Goal: Transaction & Acquisition: Purchase product/service

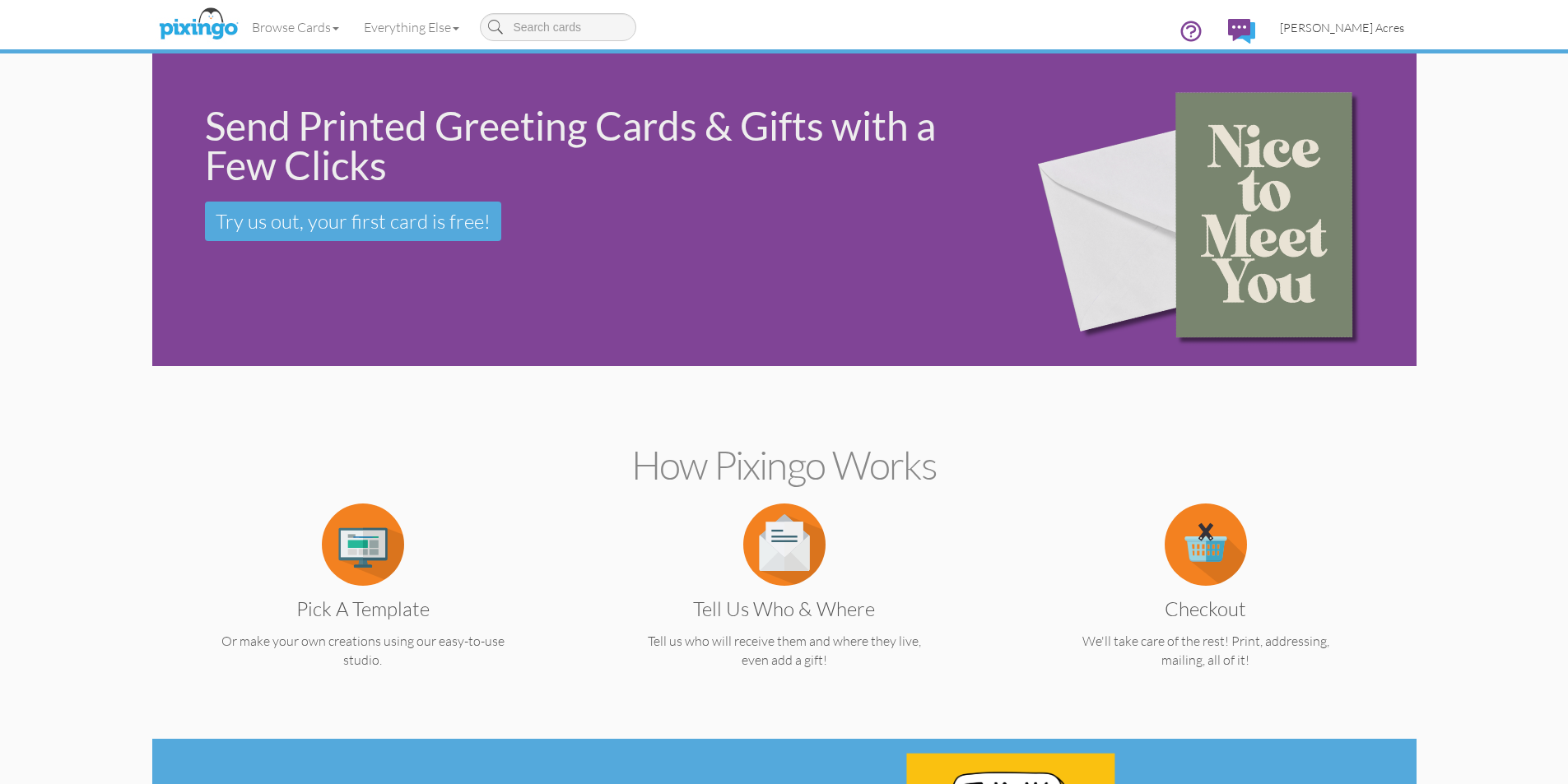
click at [1389, 30] on span "[PERSON_NAME] Acres" at bounding box center [1342, 27] width 124 height 14
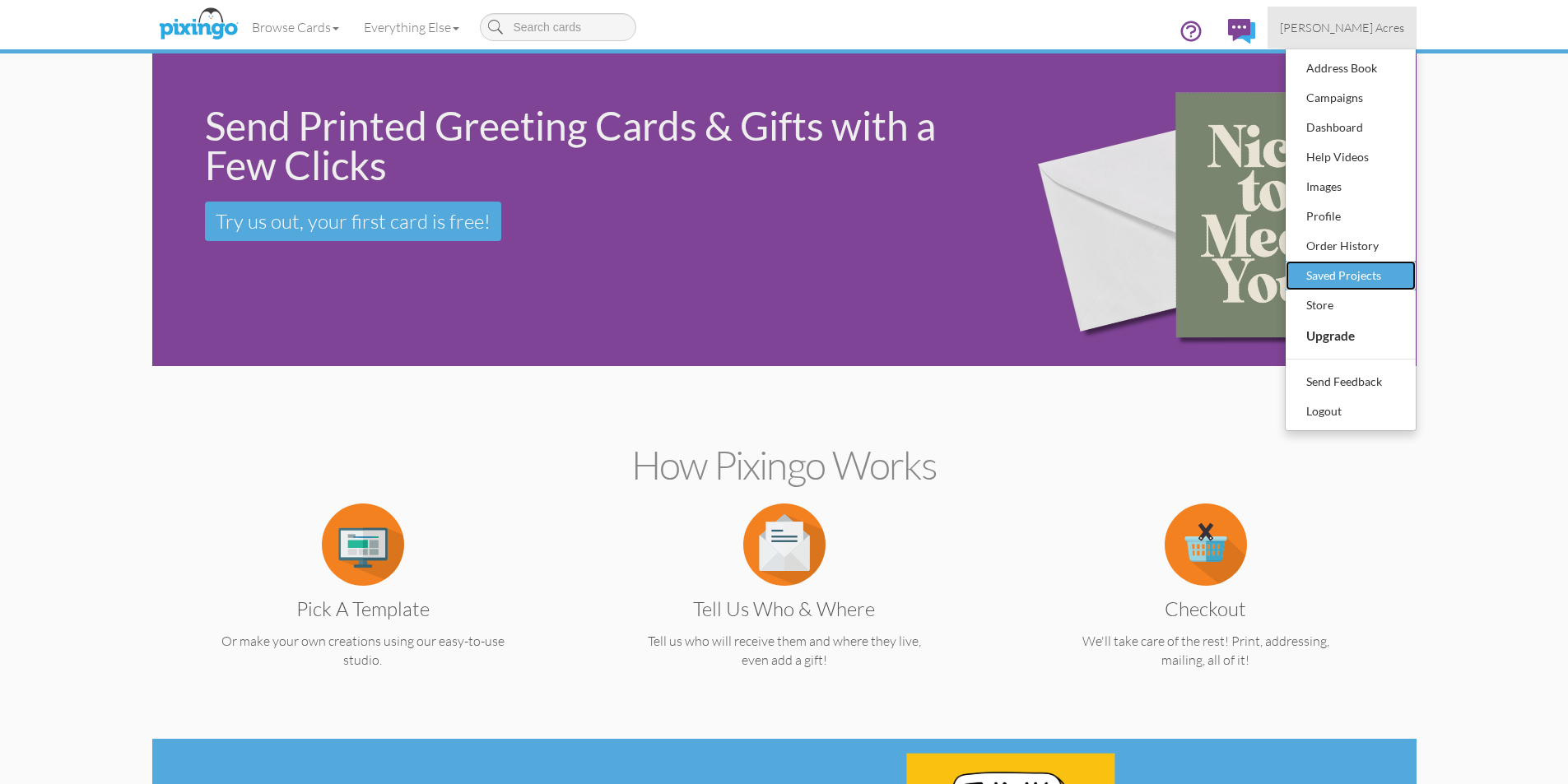
click at [1377, 273] on div "Saved Projects" at bounding box center [1351, 276] width 98 height 25
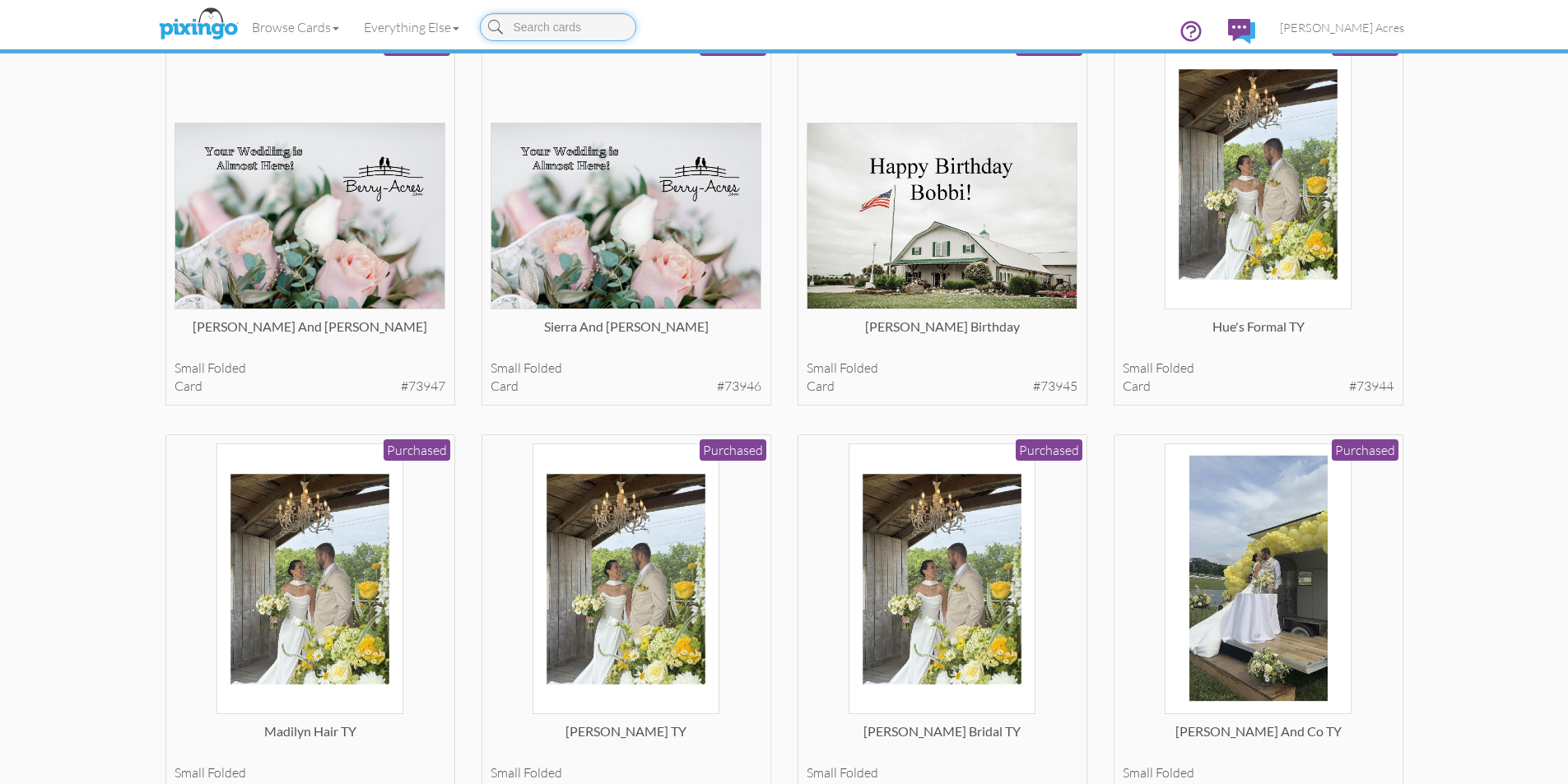
scroll to position [1399, 0]
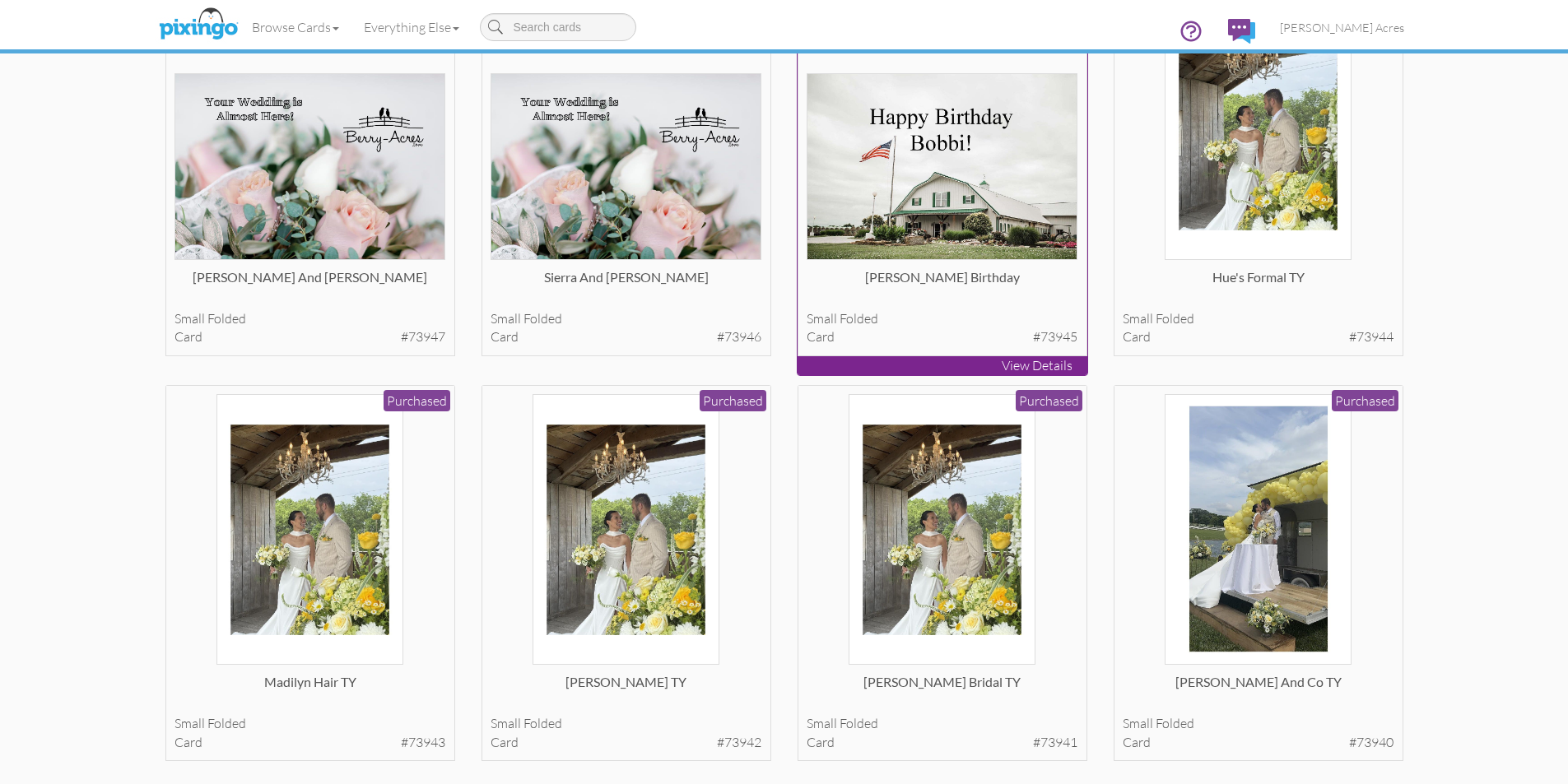
click at [948, 167] on img at bounding box center [942, 166] width 271 height 187
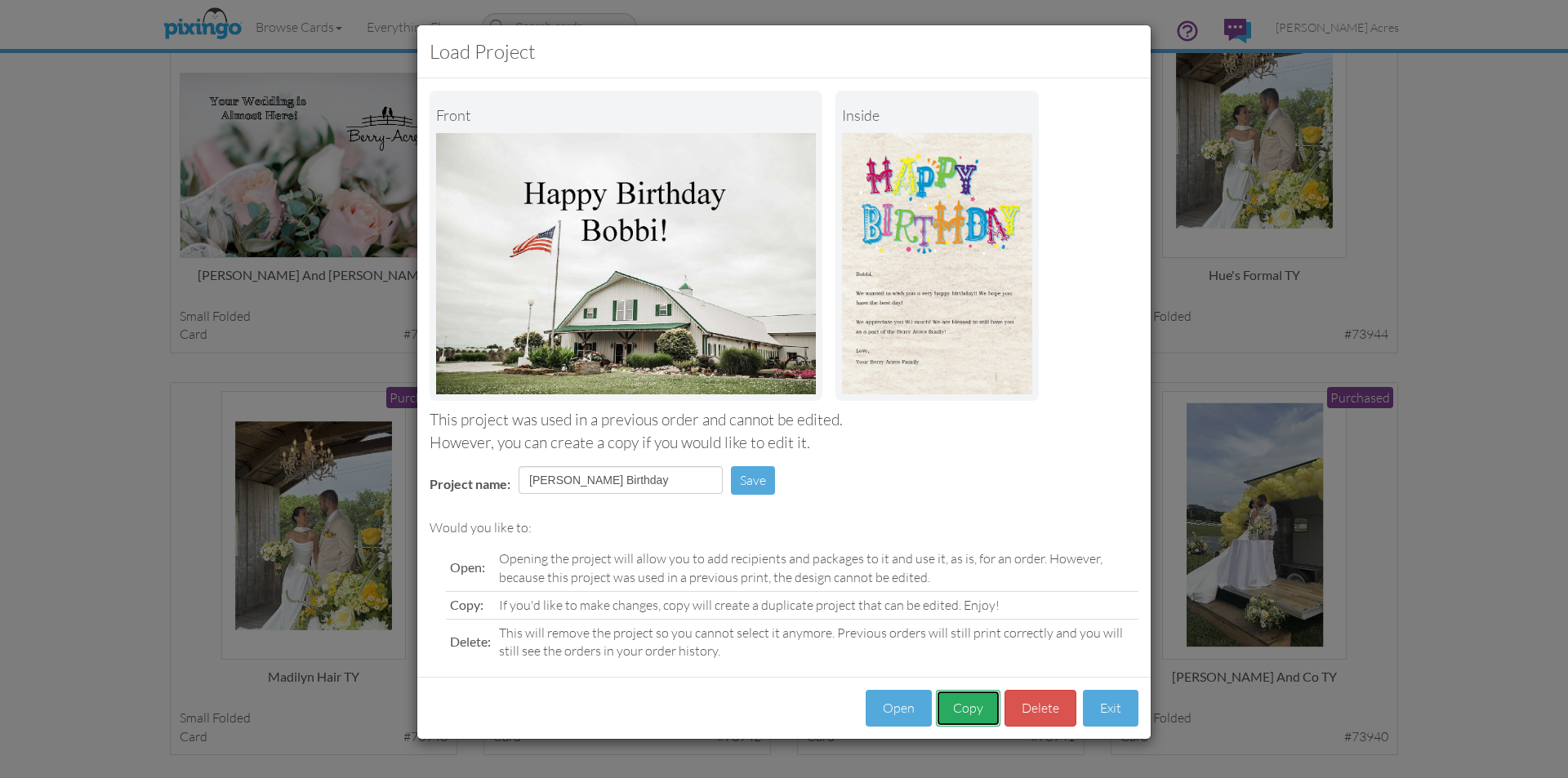
click at [974, 713] on button "Copy" at bounding box center [968, 708] width 65 height 37
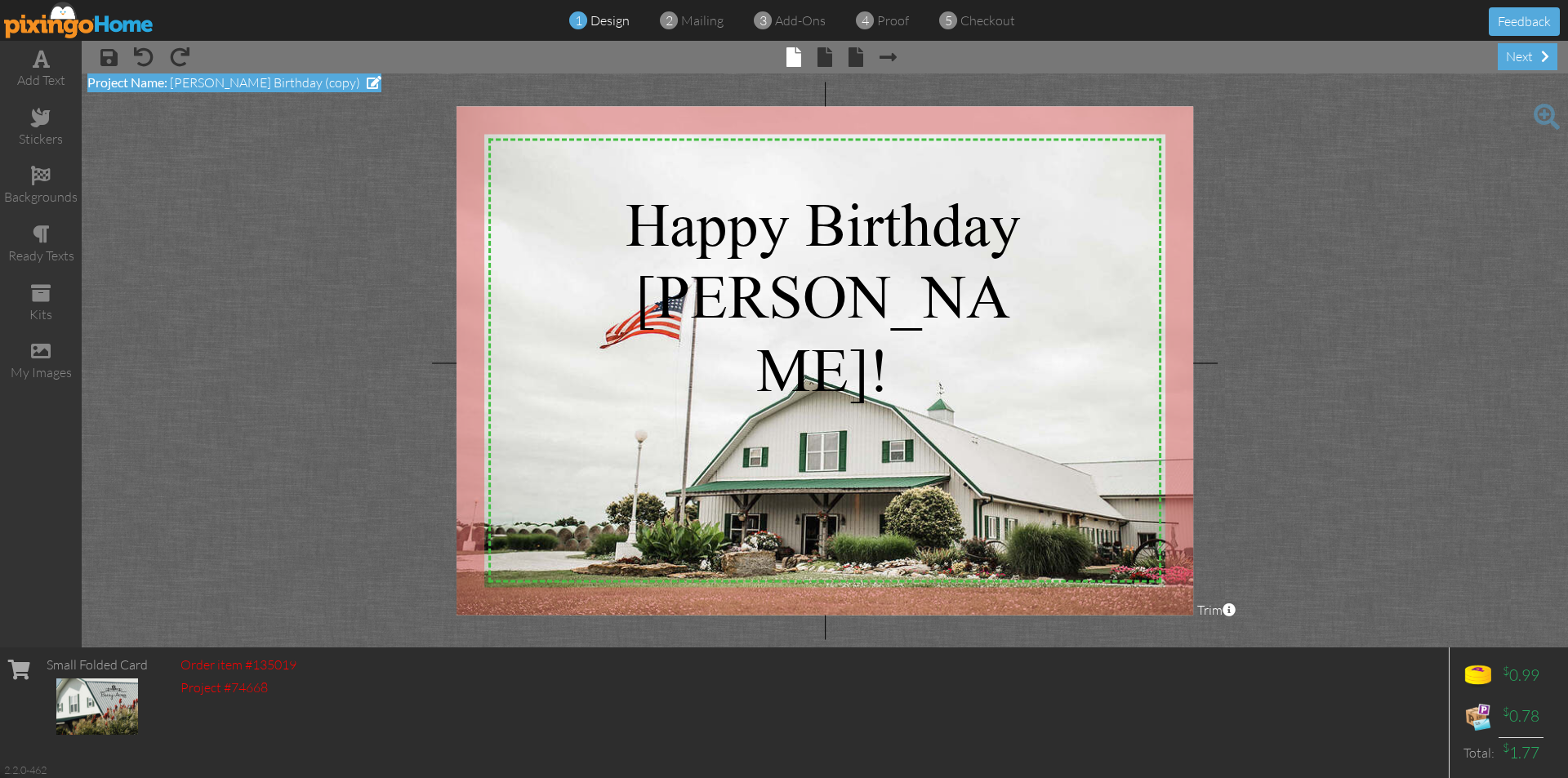
click at [367, 81] on span at bounding box center [374, 83] width 15 height 13
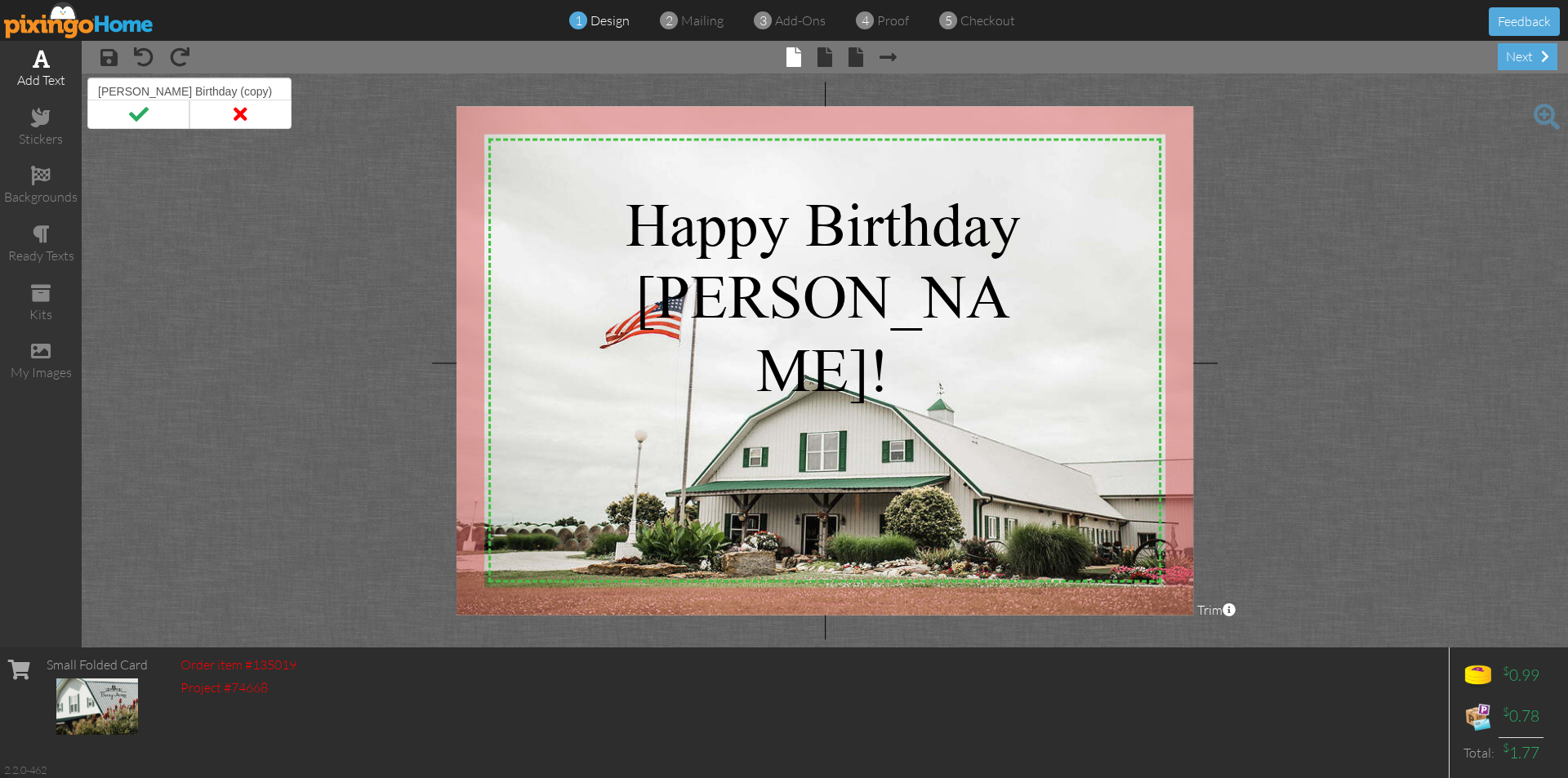
drag, startPoint x: 265, startPoint y: 90, endPoint x: 75, endPoint y: 72, distance: 190.9
click at [75, 72] on div "add text stickers backgrounds ready texts kits my images × save × undo × redo ×…" at bounding box center [784, 344] width 1568 height 607
type input "JJ Birthday"
click at [160, 120] on span at bounding box center [138, 114] width 102 height 29
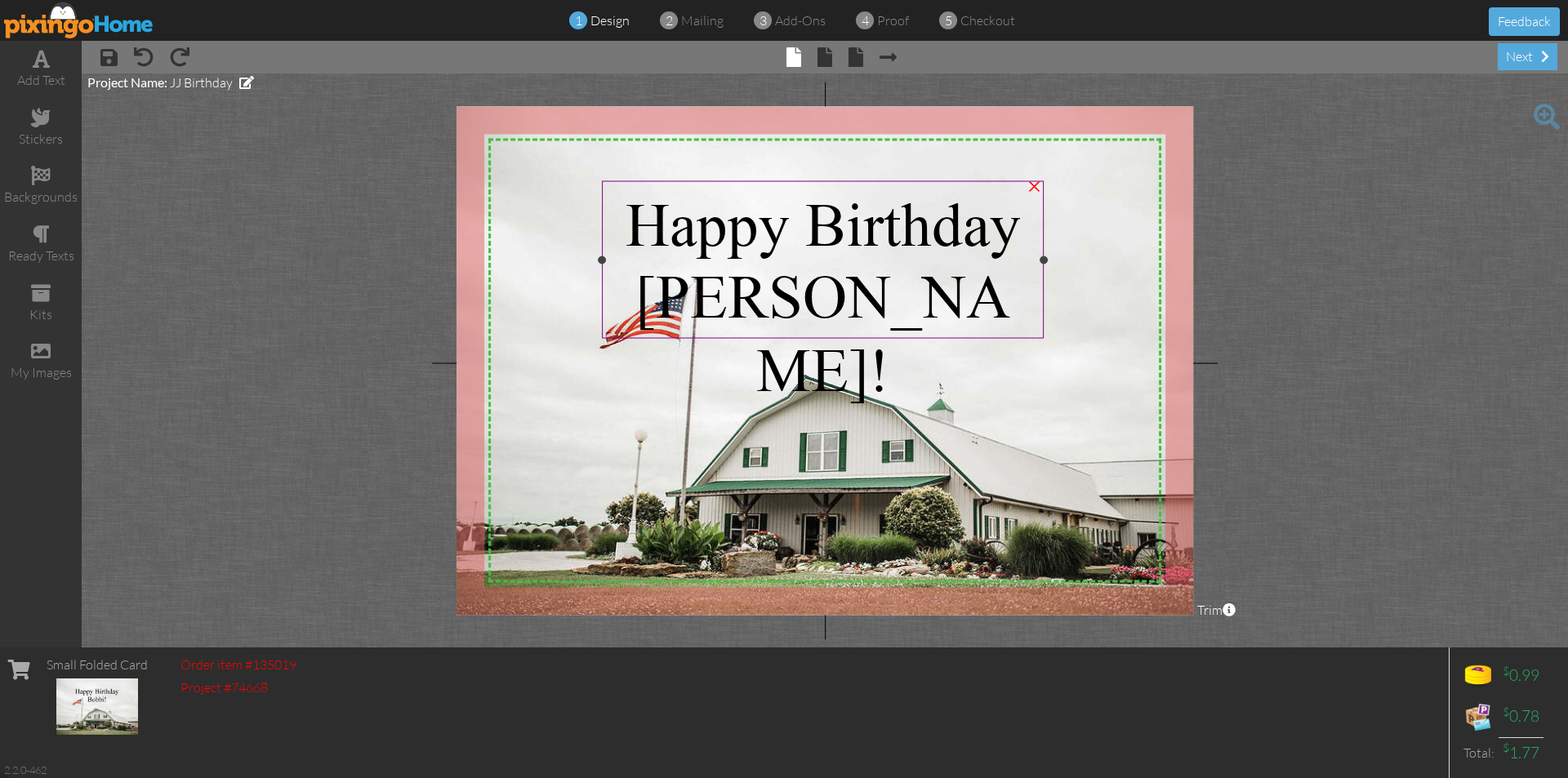
click at [874, 302] on span "[PERSON_NAME]" at bounding box center [823, 334] width 375 height 143
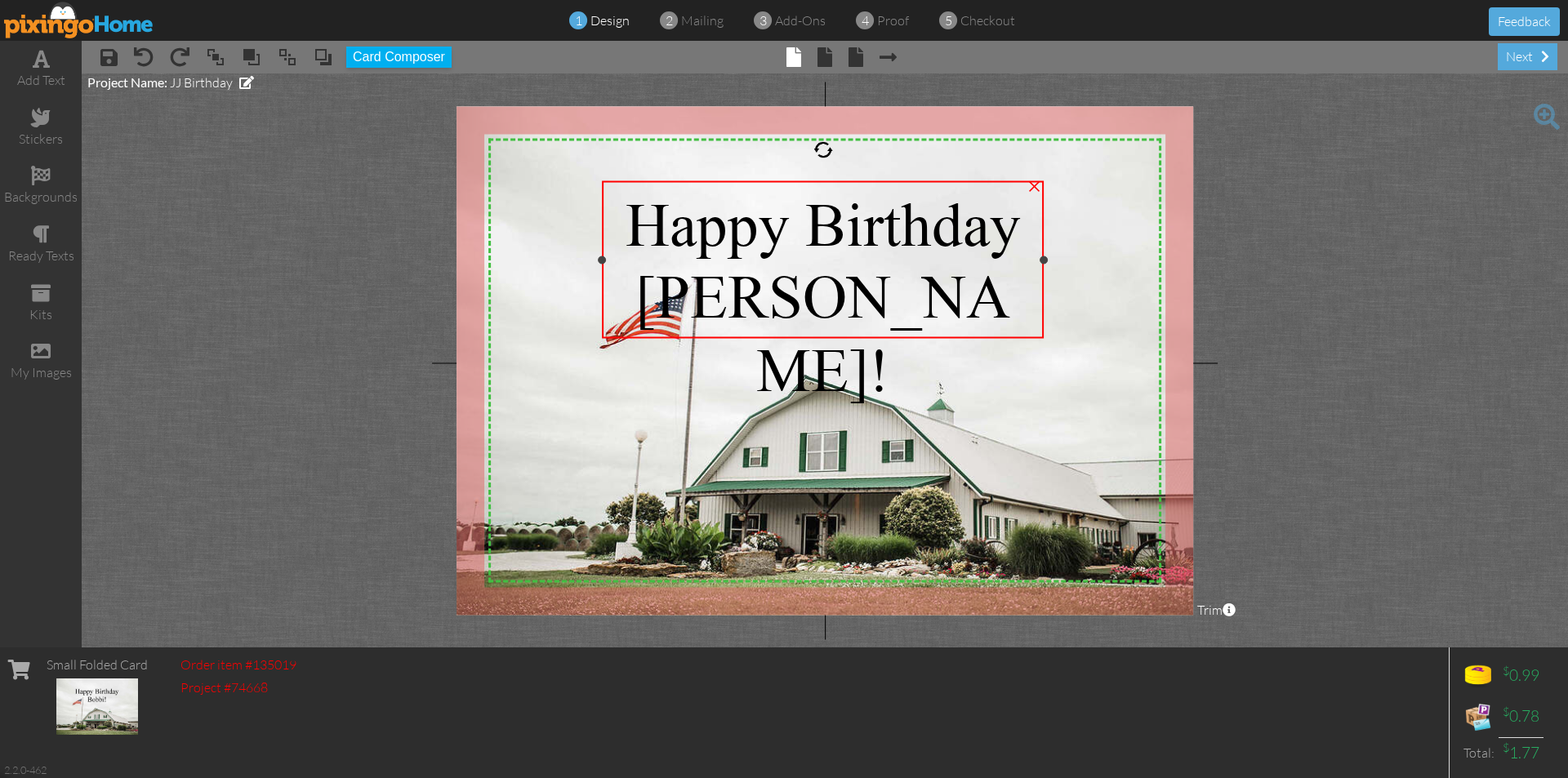
click at [874, 302] on span "[PERSON_NAME]" at bounding box center [823, 334] width 375 height 143
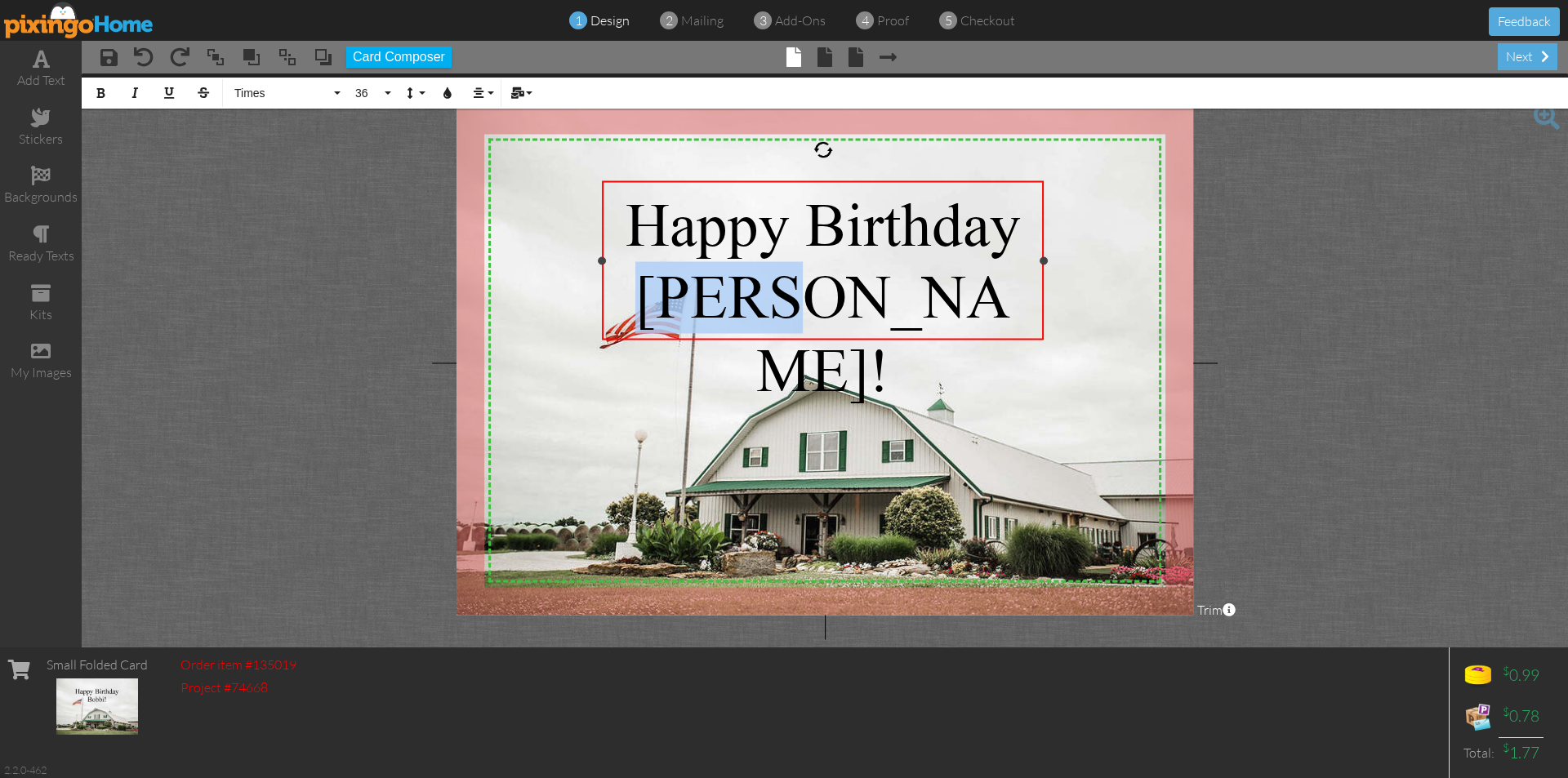
drag, startPoint x: 887, startPoint y: 299, endPoint x: 757, endPoint y: 298, distance: 130.0
click at [757, 298] on div "[PERSON_NAME] !" at bounding box center [823, 334] width 425 height 146
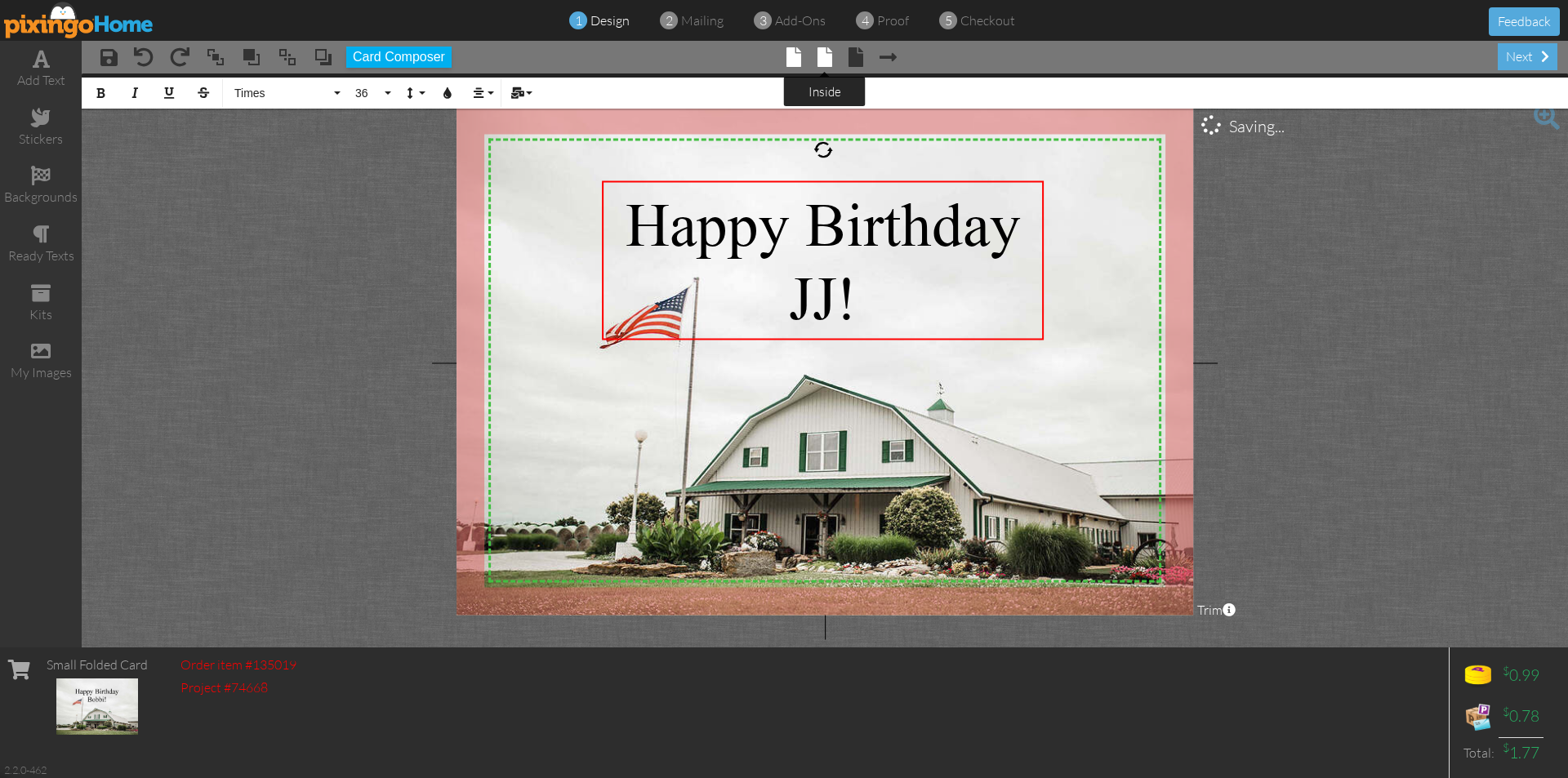
click at [821, 58] on span at bounding box center [825, 56] width 15 height 20
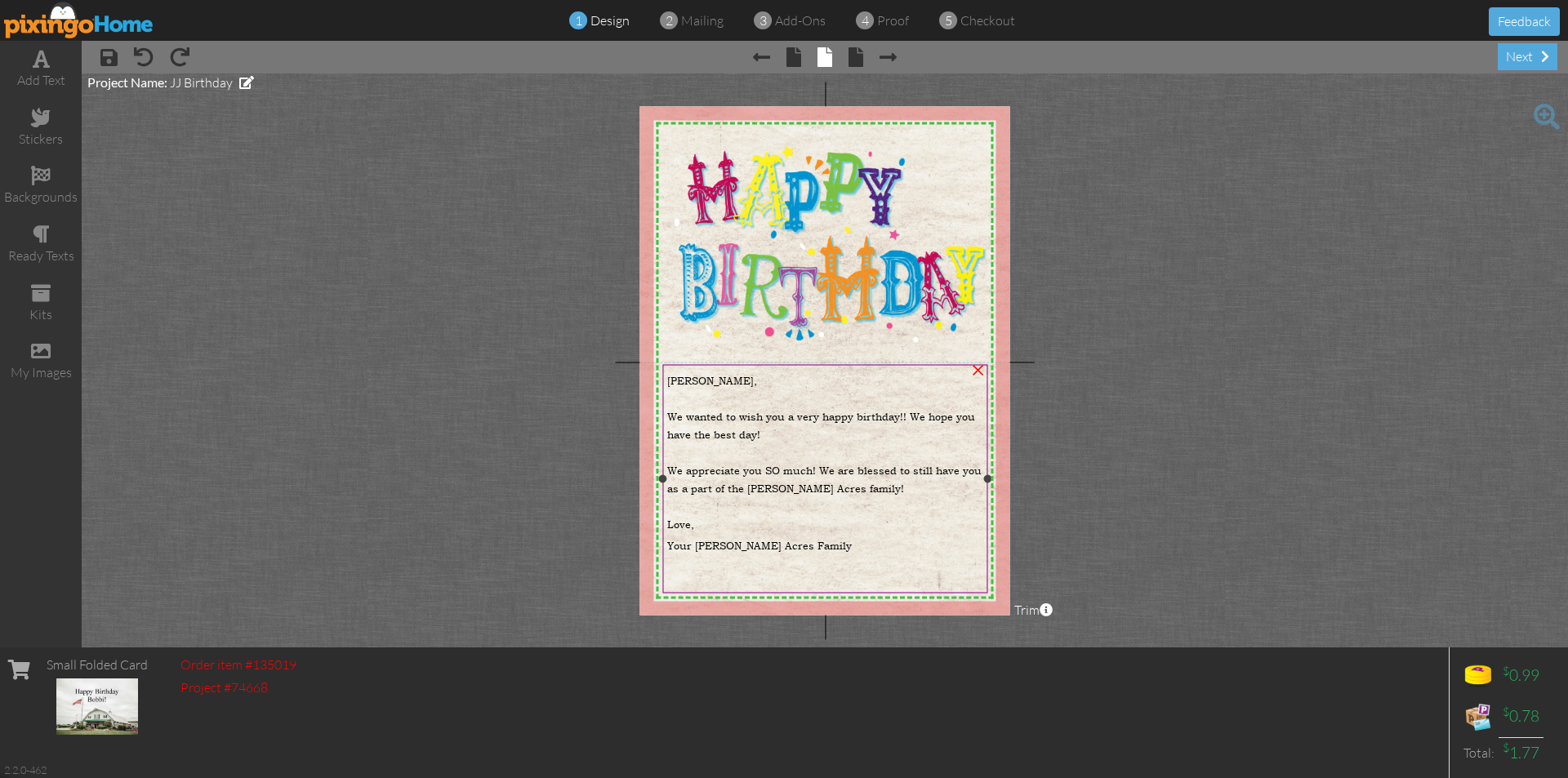
click at [689, 377] on span "[PERSON_NAME]," at bounding box center [713, 380] width 90 height 15
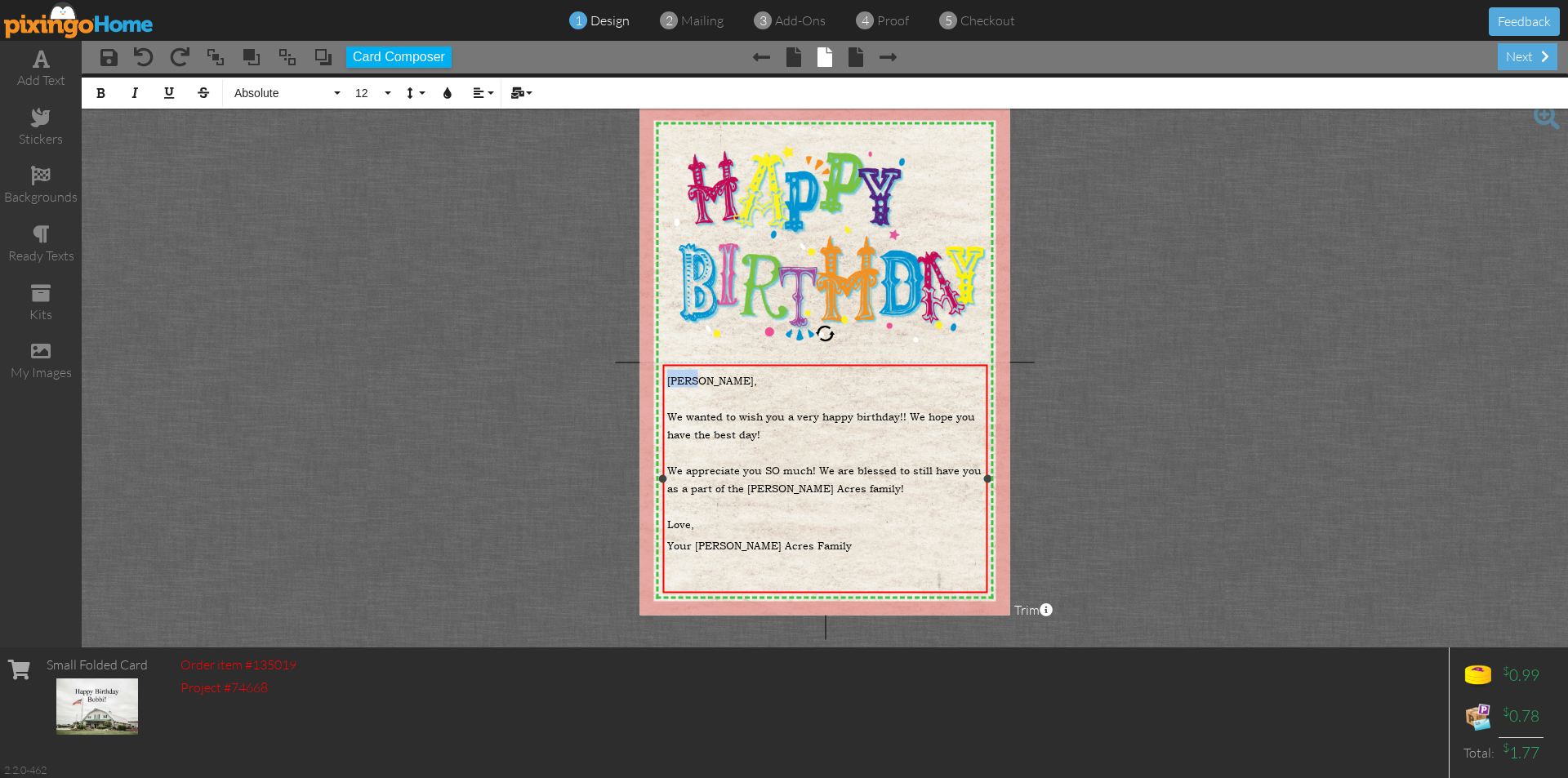
drag, startPoint x: 698, startPoint y: 381, endPoint x: 669, endPoint y: 381, distance: 29.0
click at [669, 381] on span "[PERSON_NAME]," at bounding box center [713, 380] width 90 height 15
click at [667, 413] on span "We wanted to wish you a very happy birthday!! We hope you have the best day!" at bounding box center [822, 424] width 308 height 33
click at [857, 484] on div "We appreciate you SO much! We are blessed to still have you as a part of the [P…" at bounding box center [825, 476] width 317 height 36
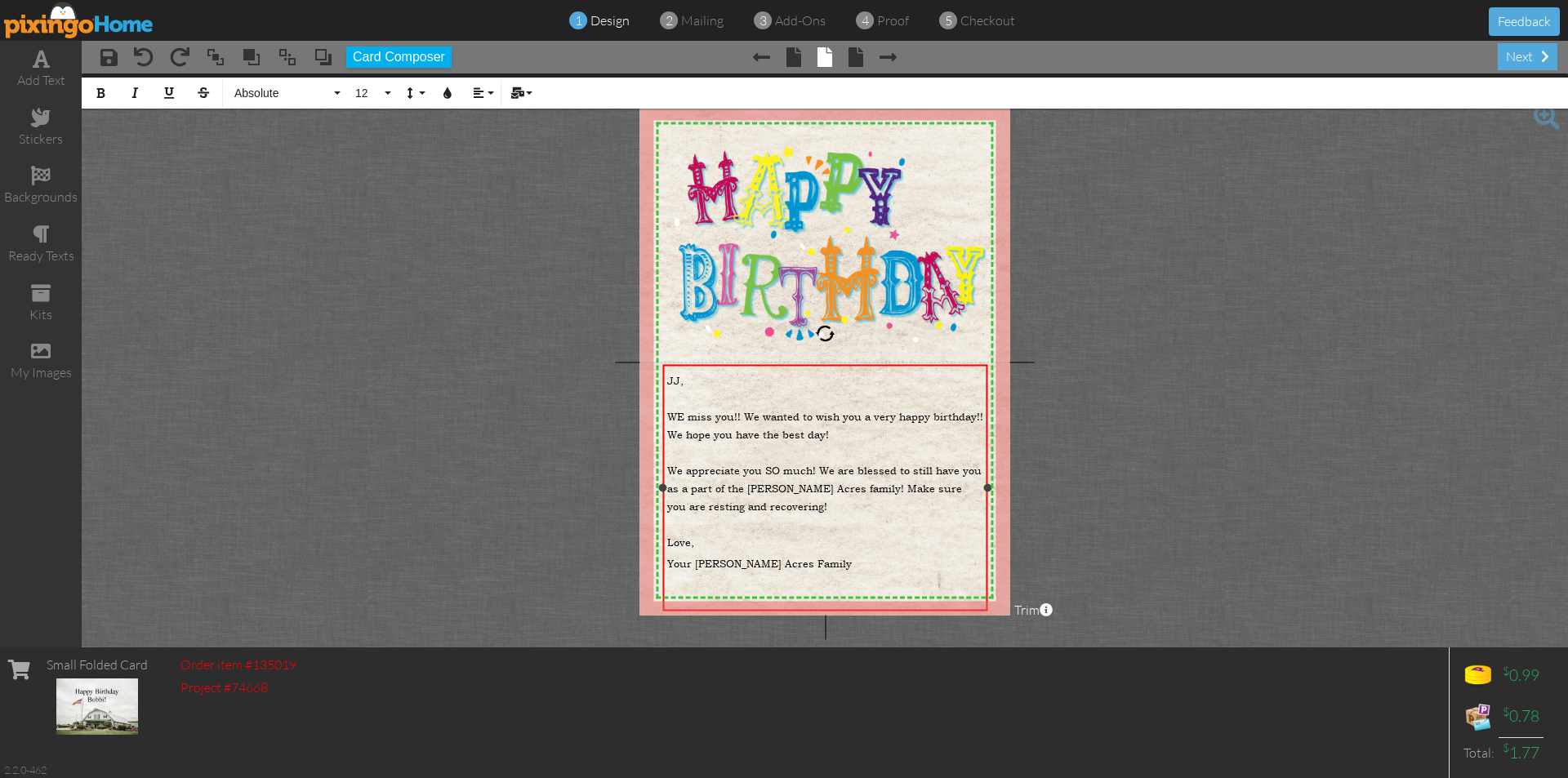
click at [841, 489] on span "We appreciate you SO much! We are blessed to still have you as a part of the [P…" at bounding box center [824, 488] width 315 height 51
click at [682, 409] on span "WE miss you!! We wanted to wish you a very happy birthday!! We hope you have th…" at bounding box center [825, 424] width 316 height 33
click at [863, 55] on span at bounding box center [856, 56] width 15 height 20
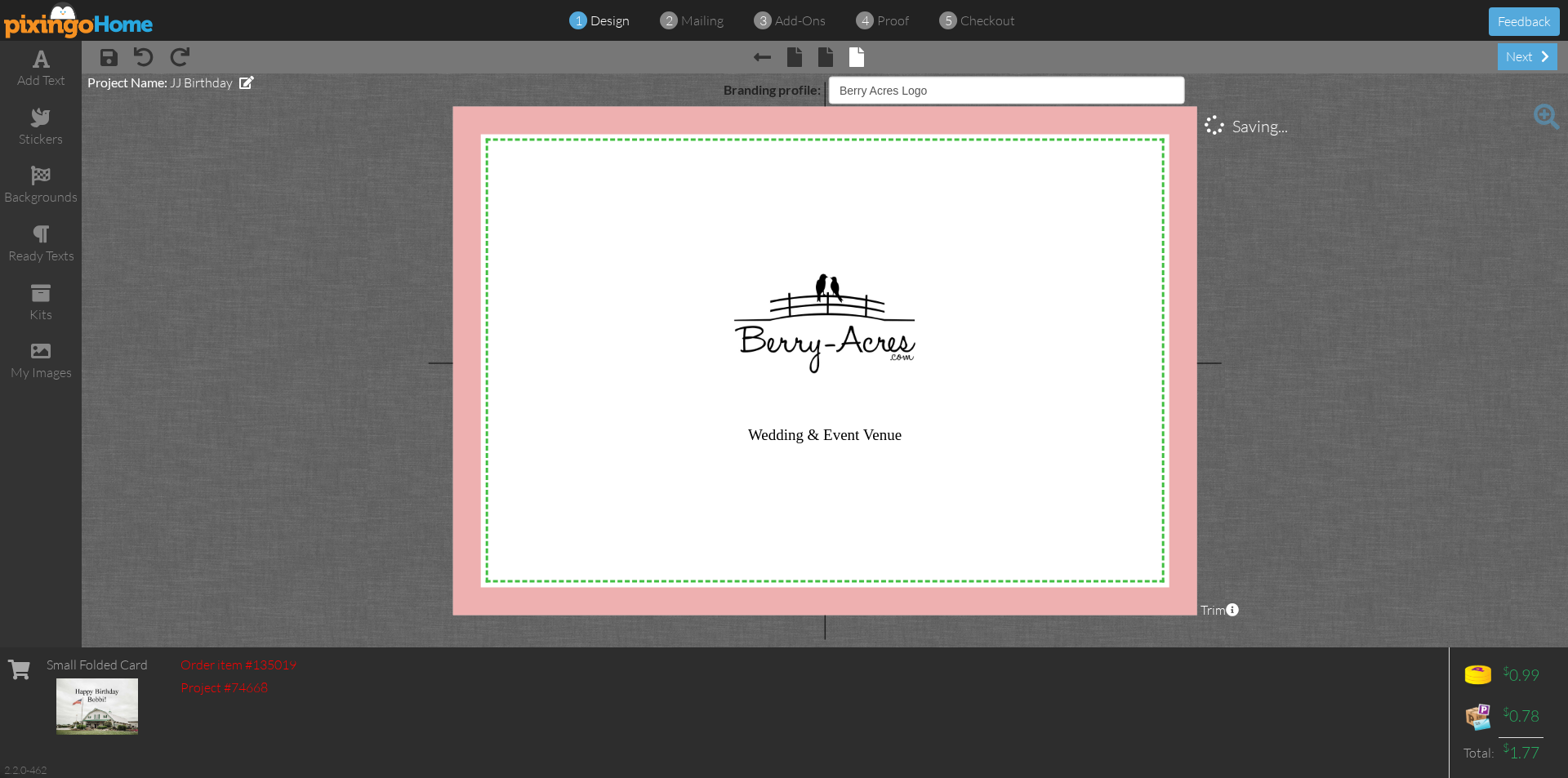
select select "object:796"
click at [1505, 54] on div "next" at bounding box center [1527, 56] width 59 height 27
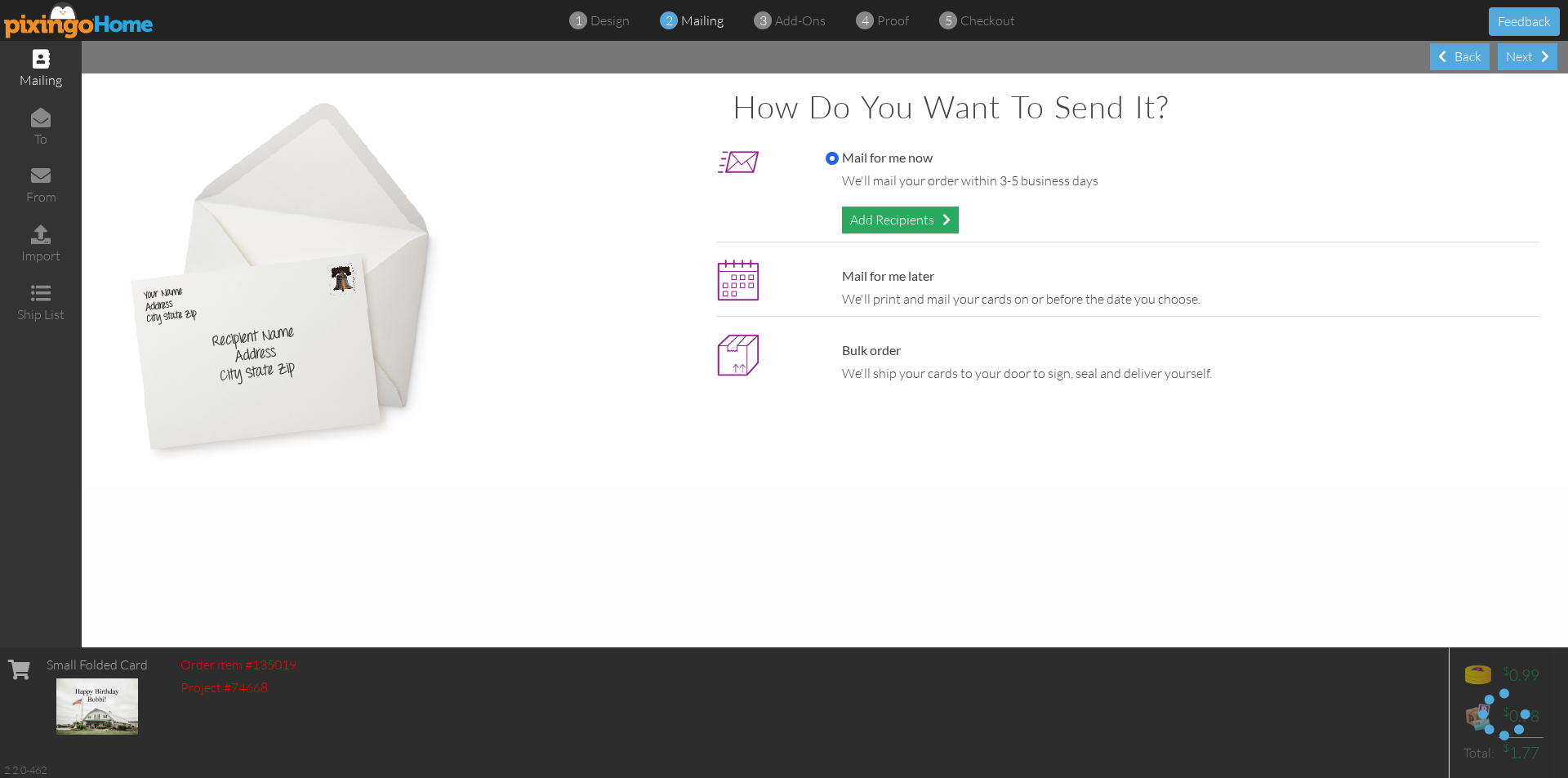
click at [921, 214] on div "Add Recipients" at bounding box center [901, 220] width 117 height 27
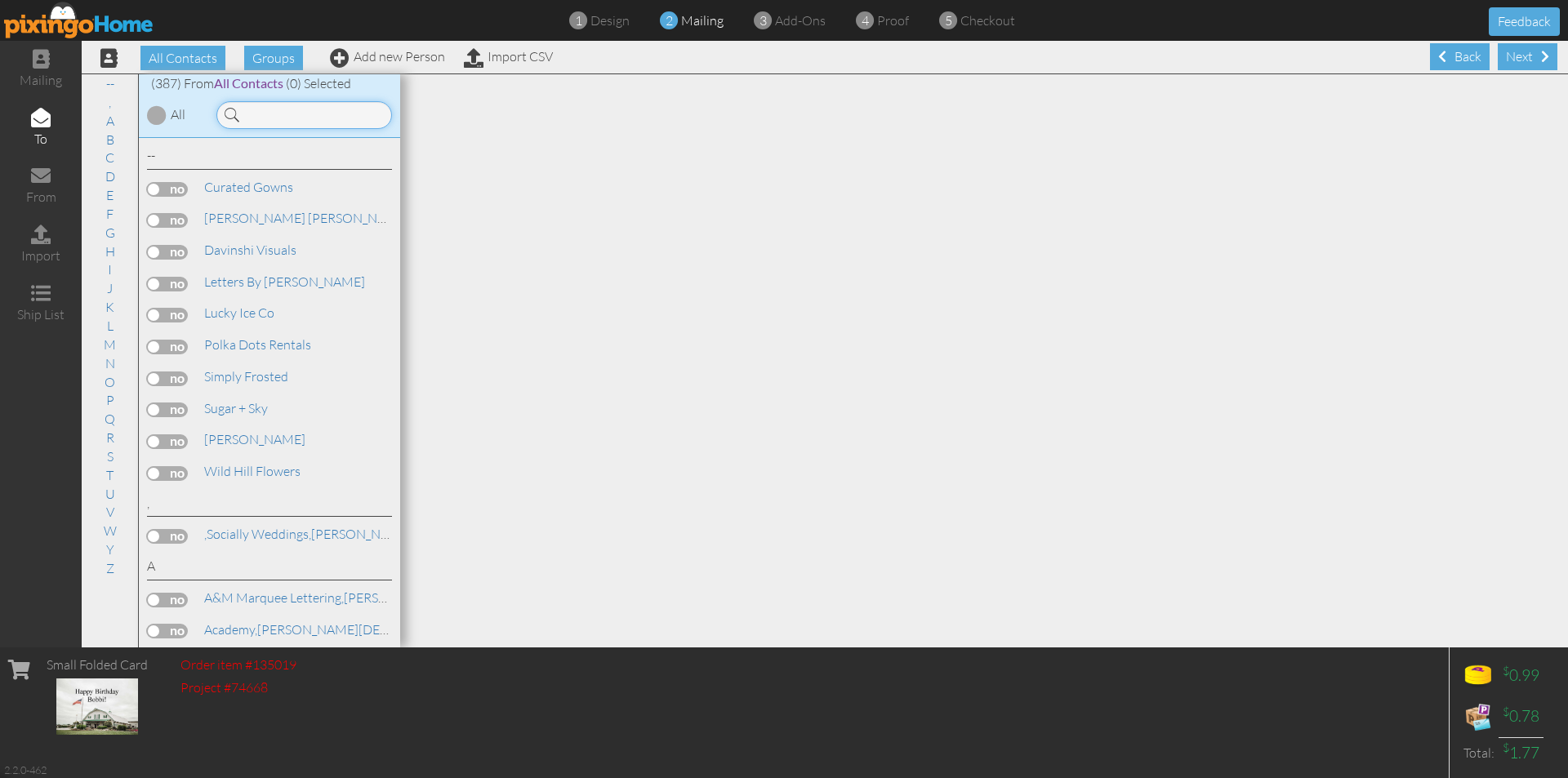
click at [291, 108] on input at bounding box center [304, 116] width 176 height 28
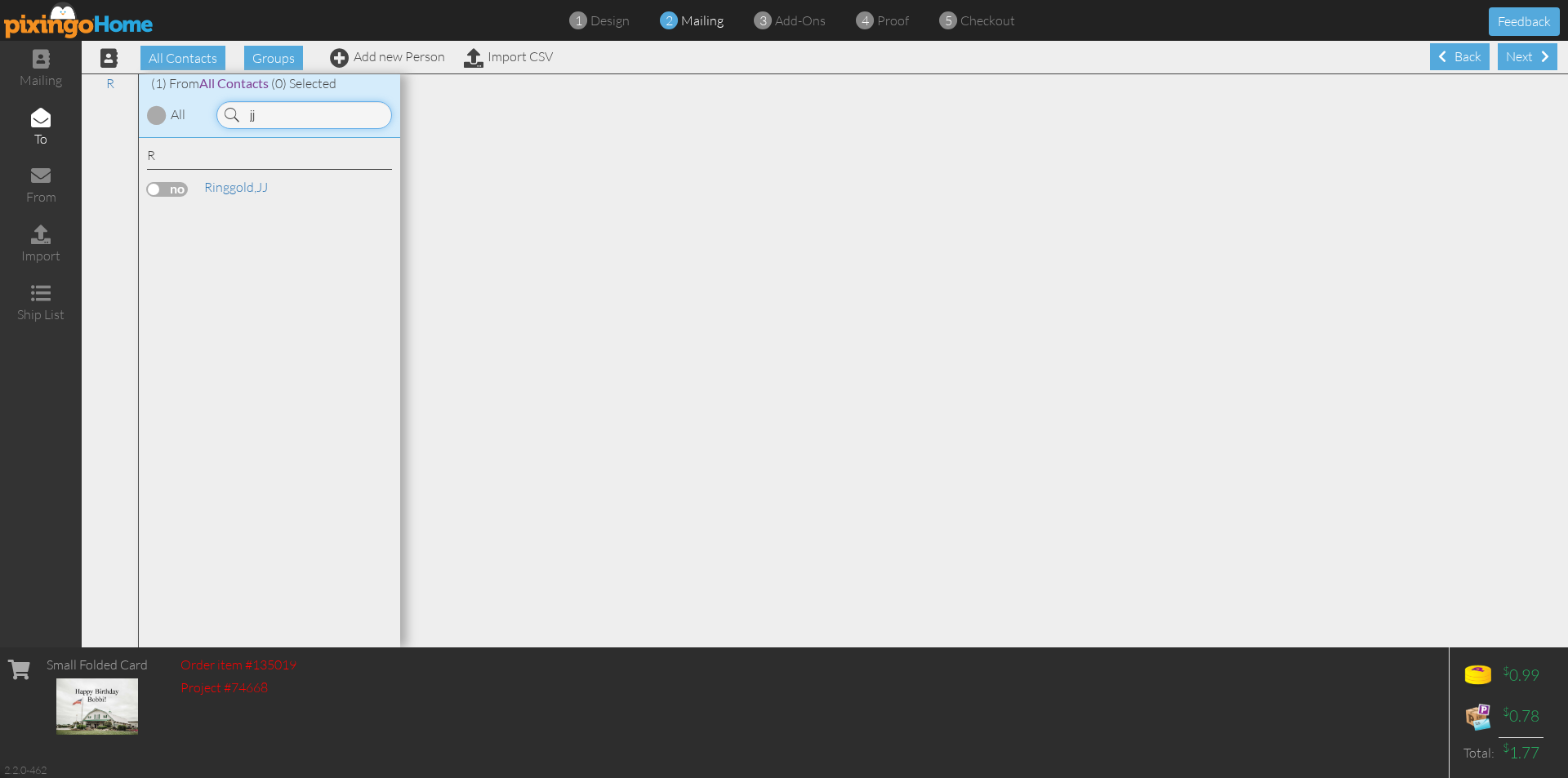
type input "jj"
click at [171, 191] on label at bounding box center [166, 190] width 40 height 15
click at [0, 0] on input "checkbox" at bounding box center [0, 0] width 0 height 0
click at [1510, 54] on div "Next" at bounding box center [1527, 56] width 59 height 27
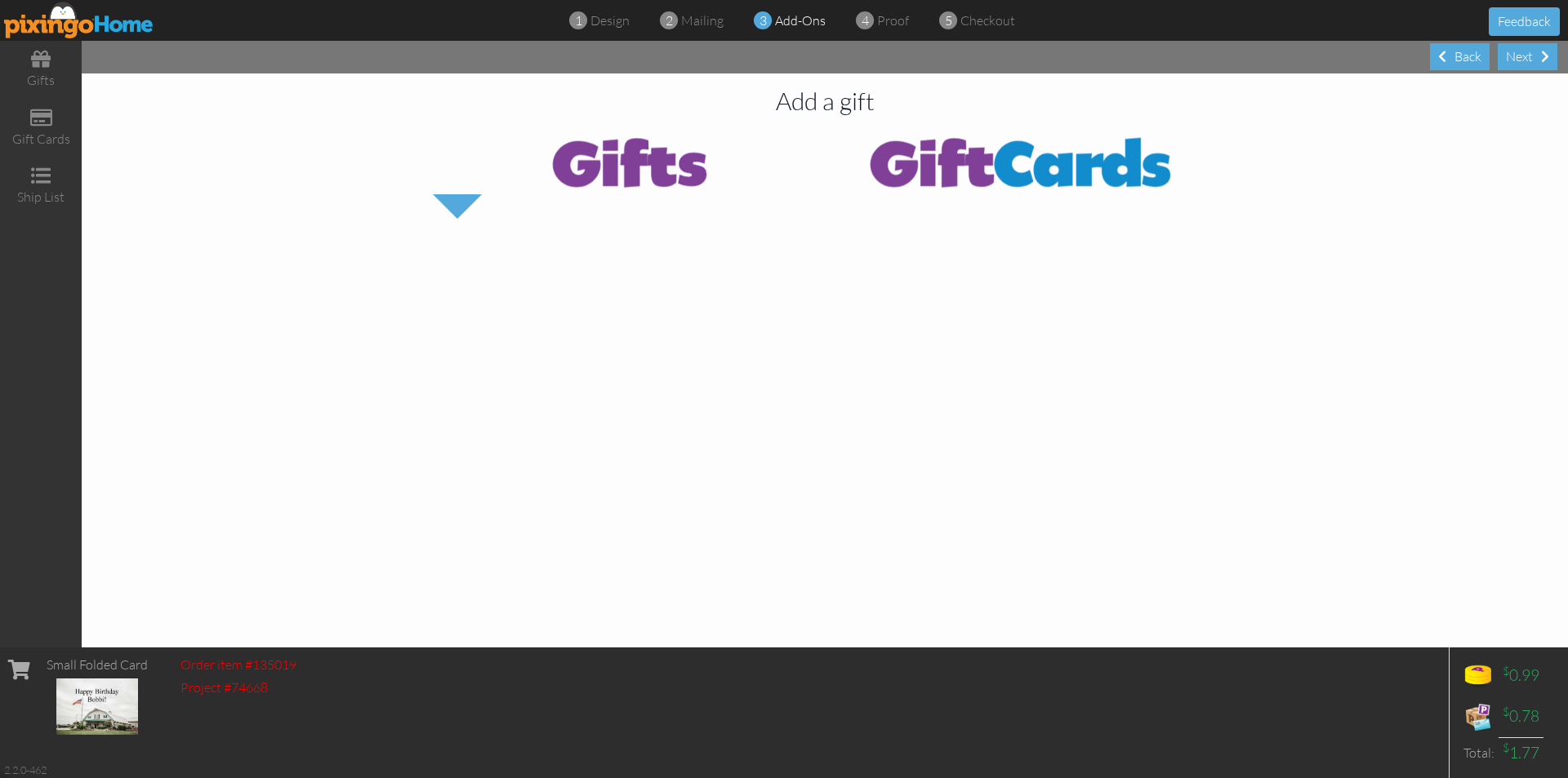
click at [980, 166] on img at bounding box center [1021, 162] width 392 height 66
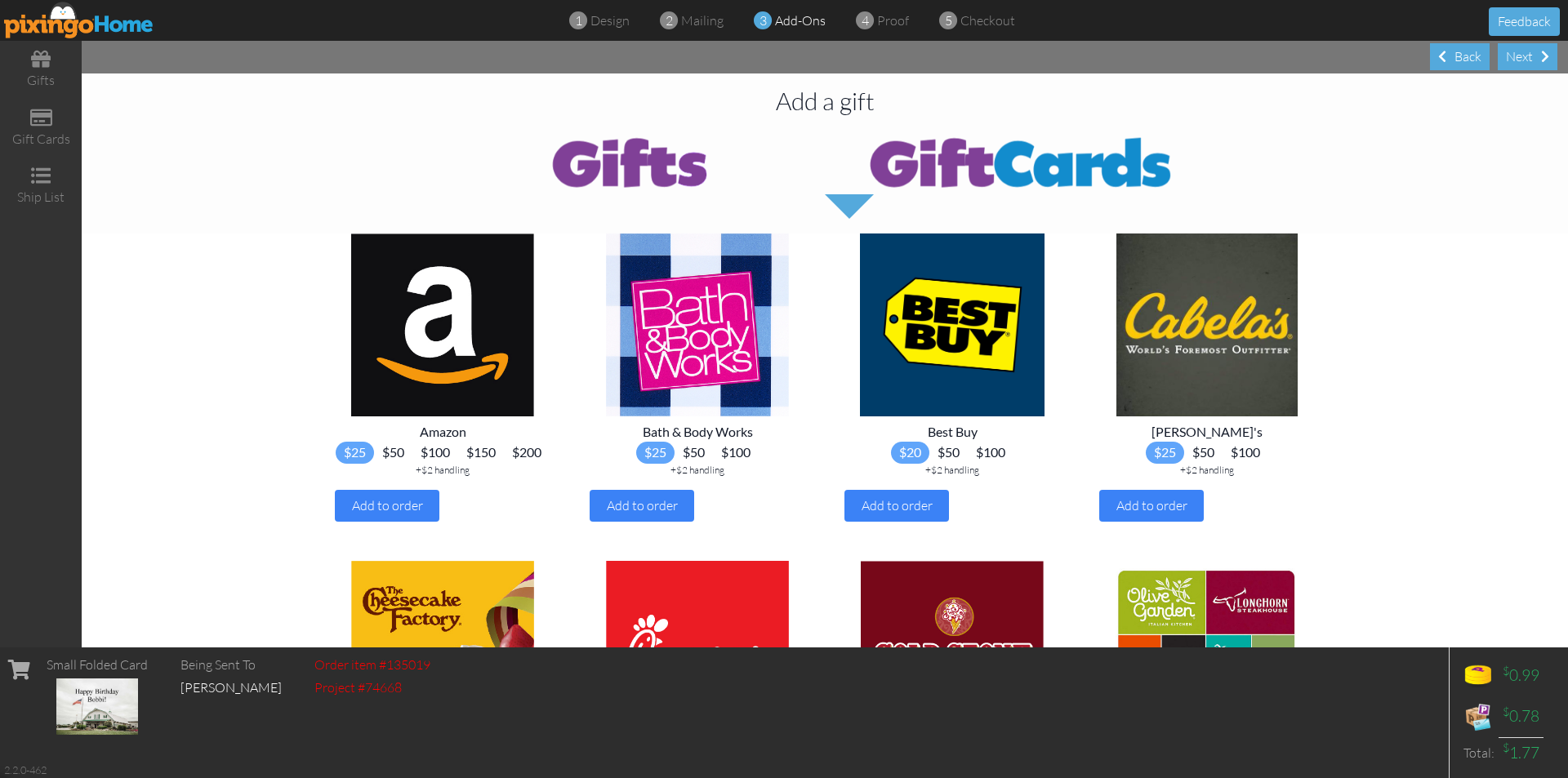
click at [980, 166] on img at bounding box center [1021, 162] width 392 height 66
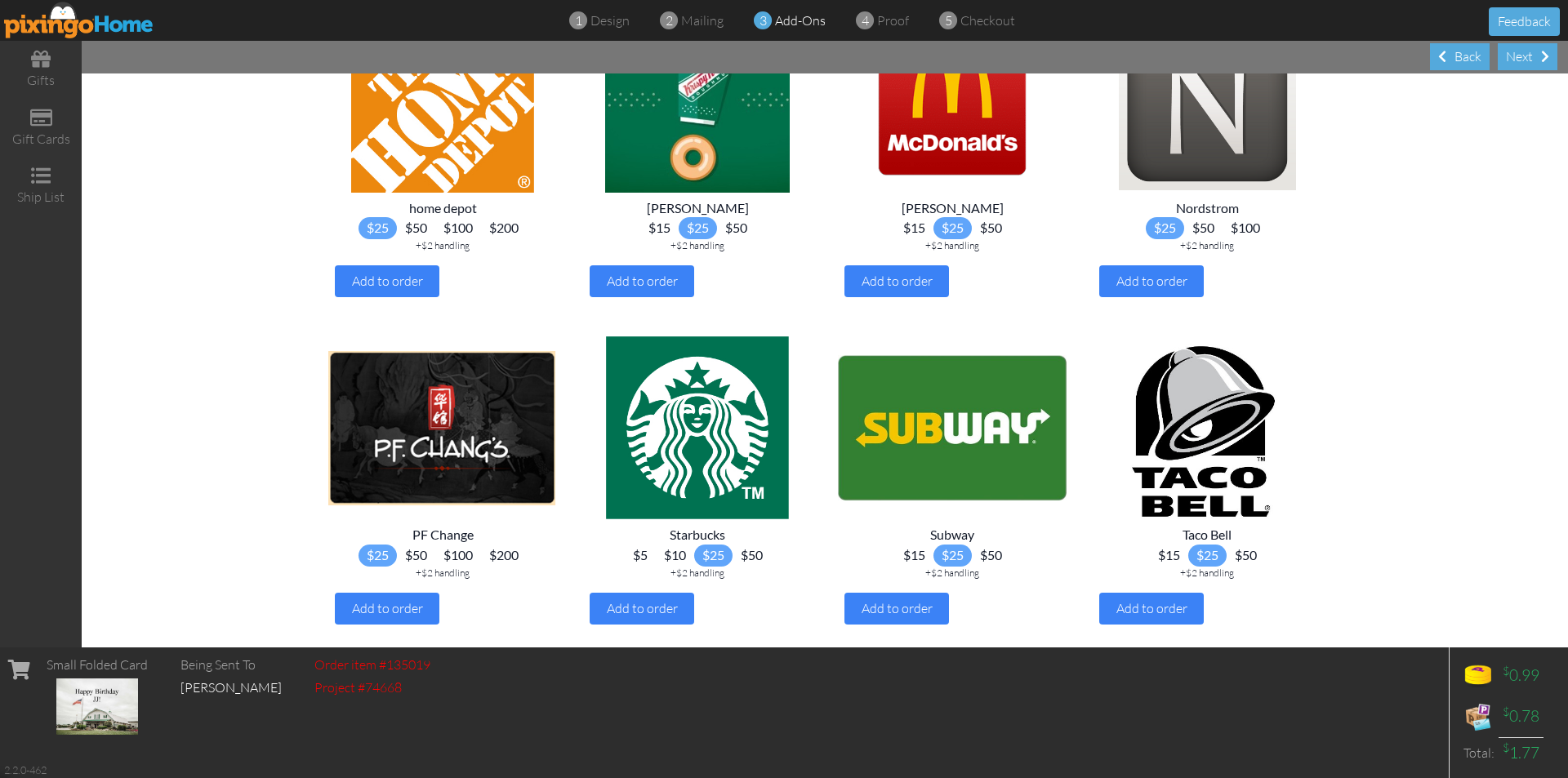
scroll to position [1224, 0]
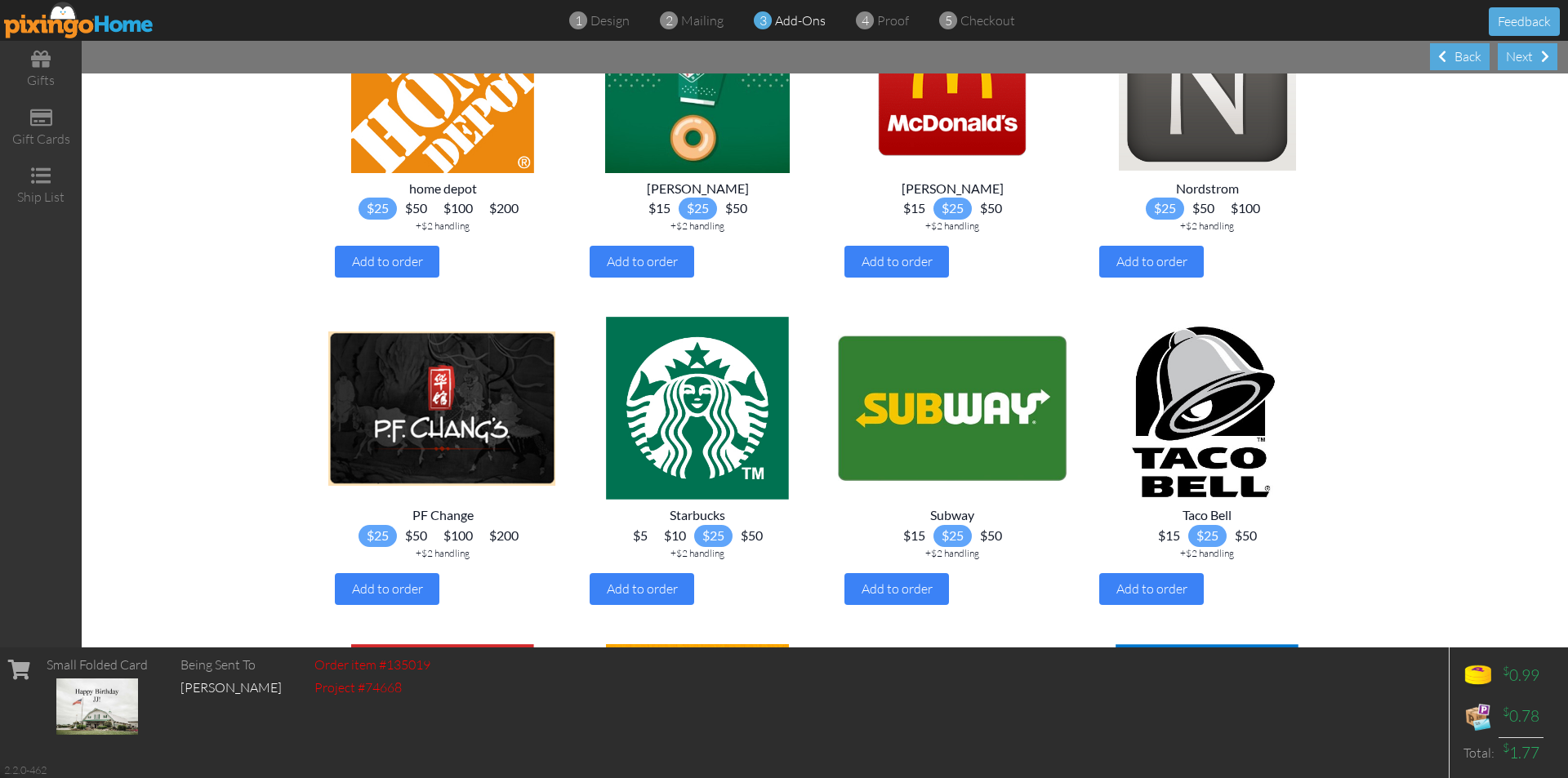
click at [674, 547] on span "$10" at bounding box center [675, 536] width 39 height 22
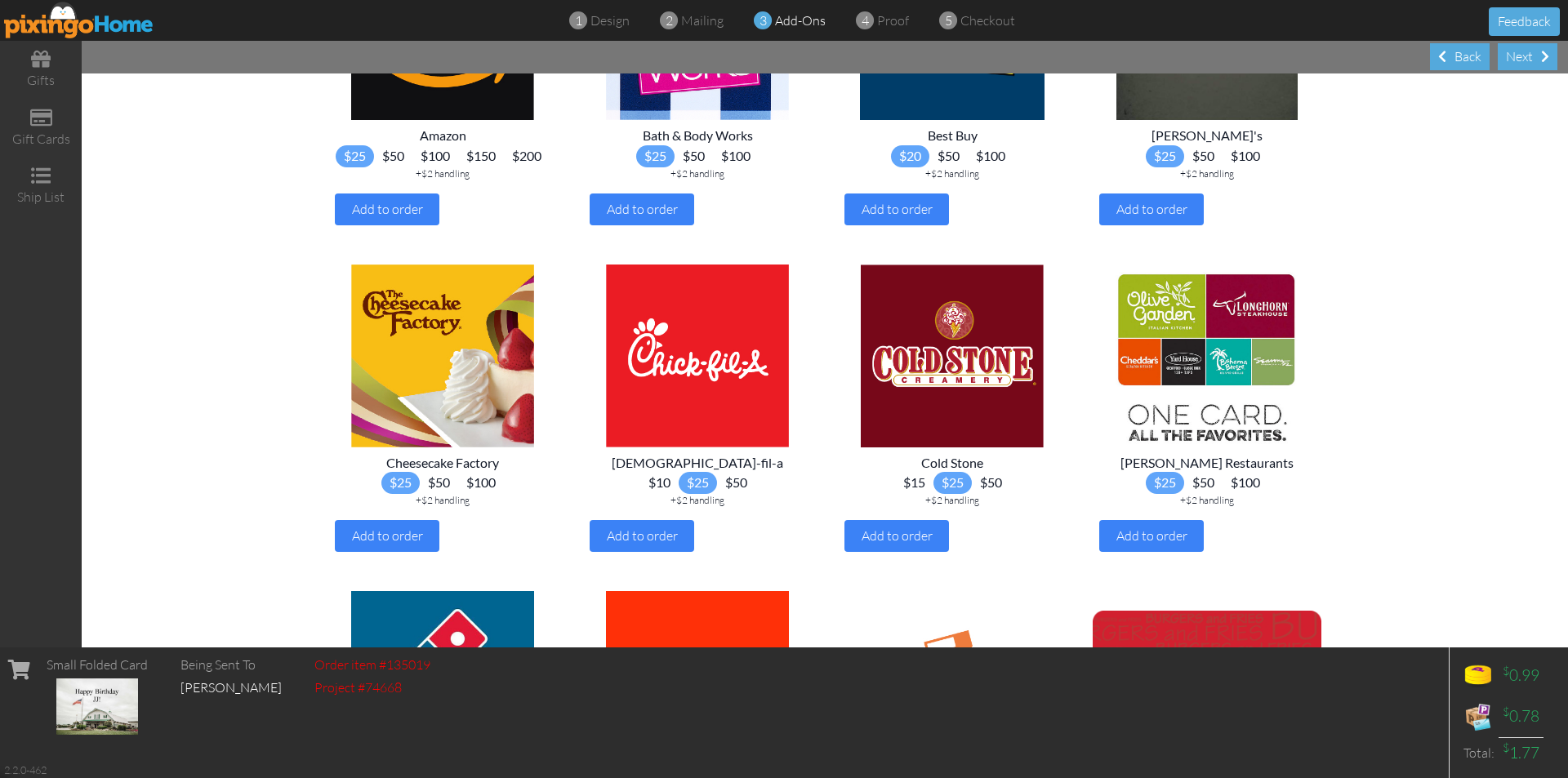
scroll to position [0, 0]
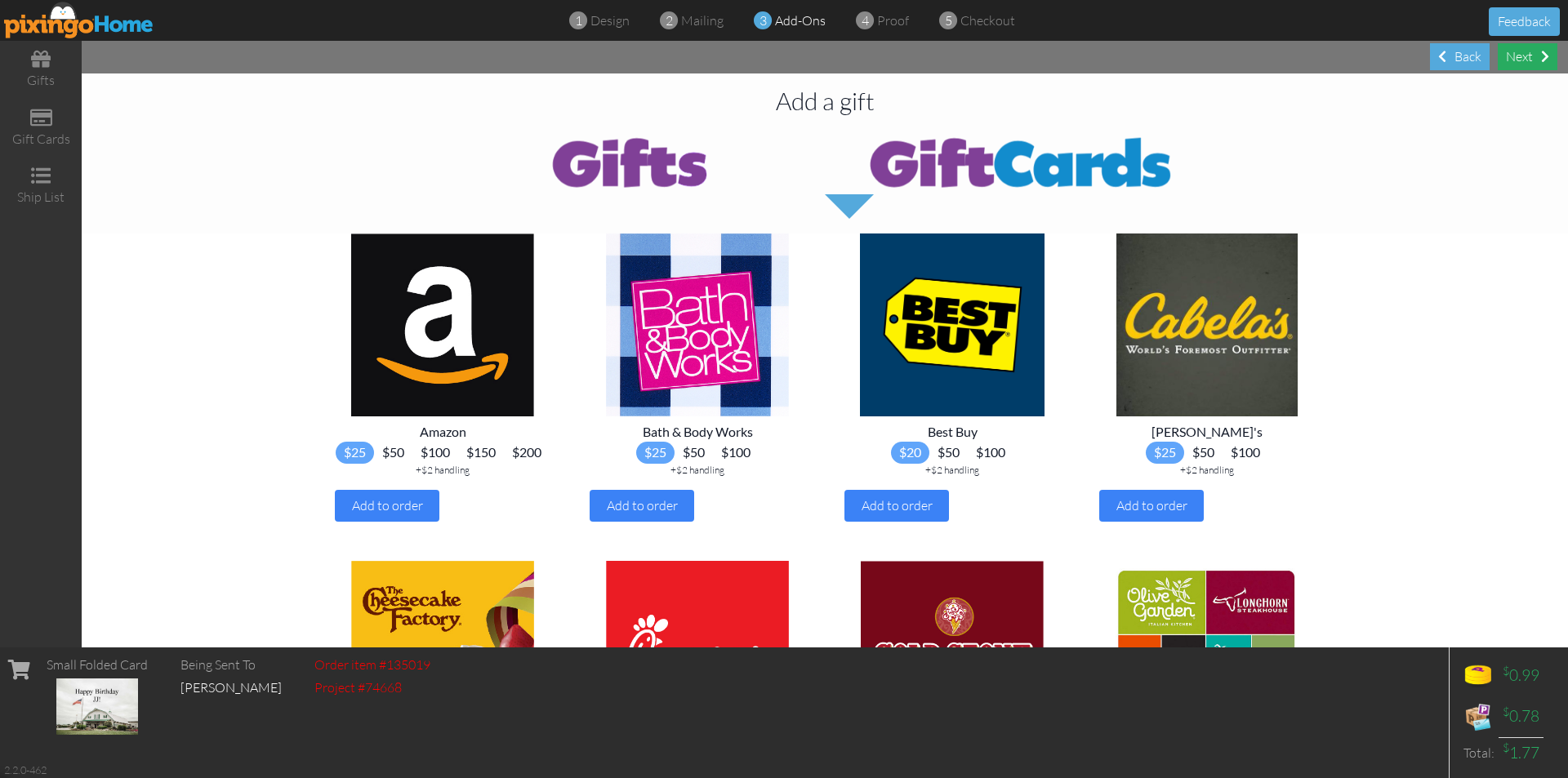
click at [1533, 59] on div "Next" at bounding box center [1527, 56] width 59 height 27
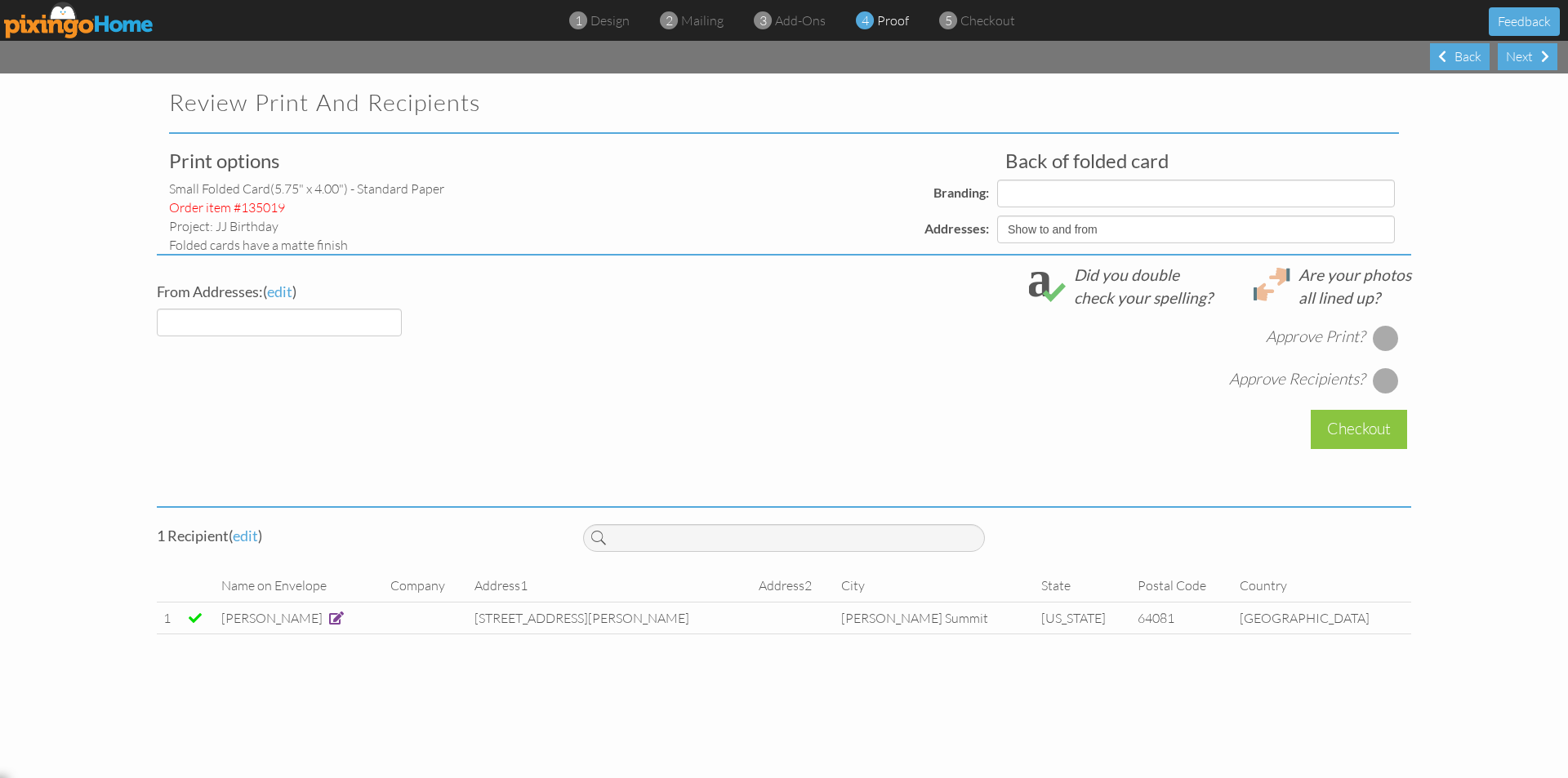
select select "object:2275"
select select "object:2273"
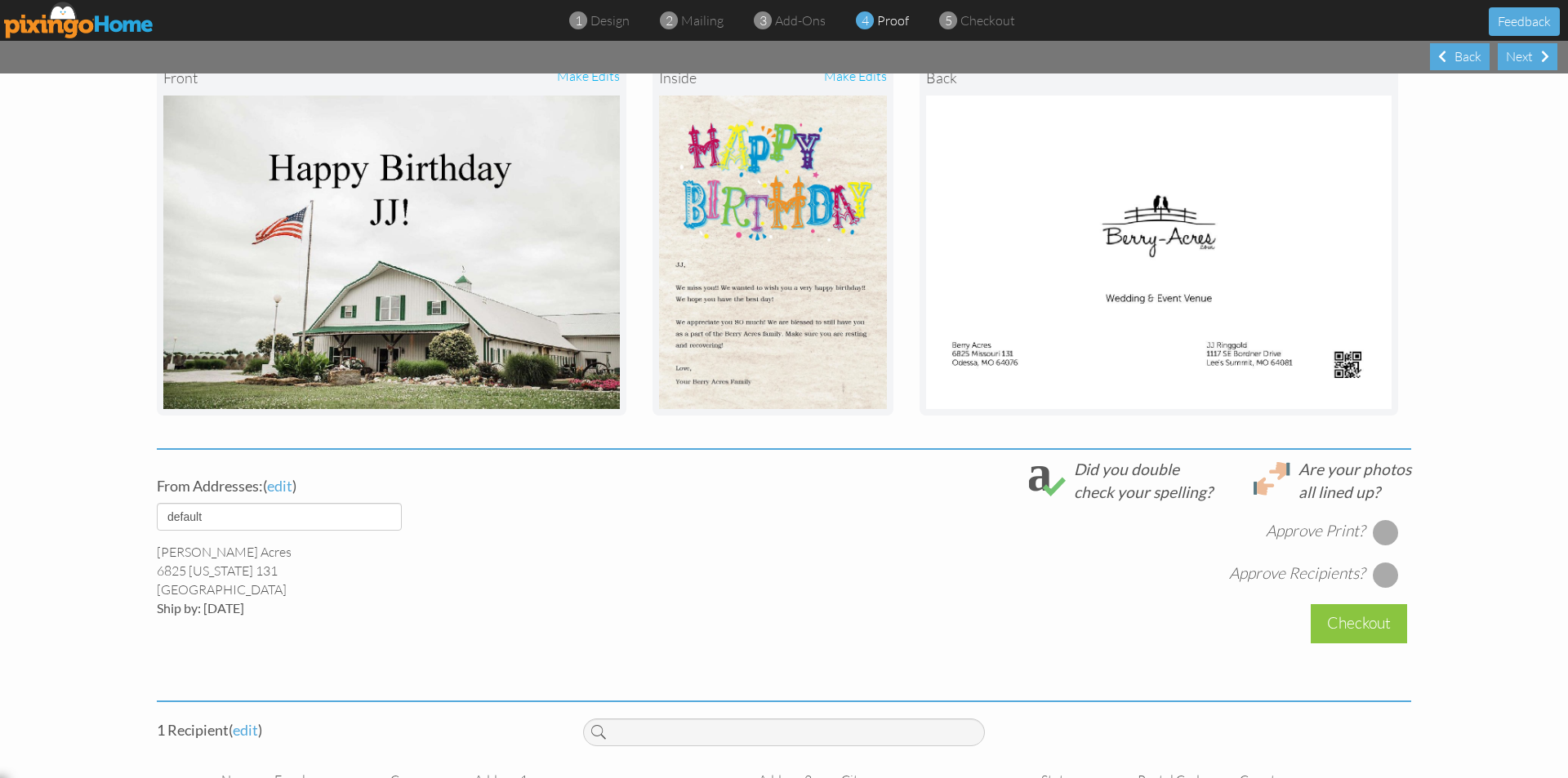
scroll to position [317, 0]
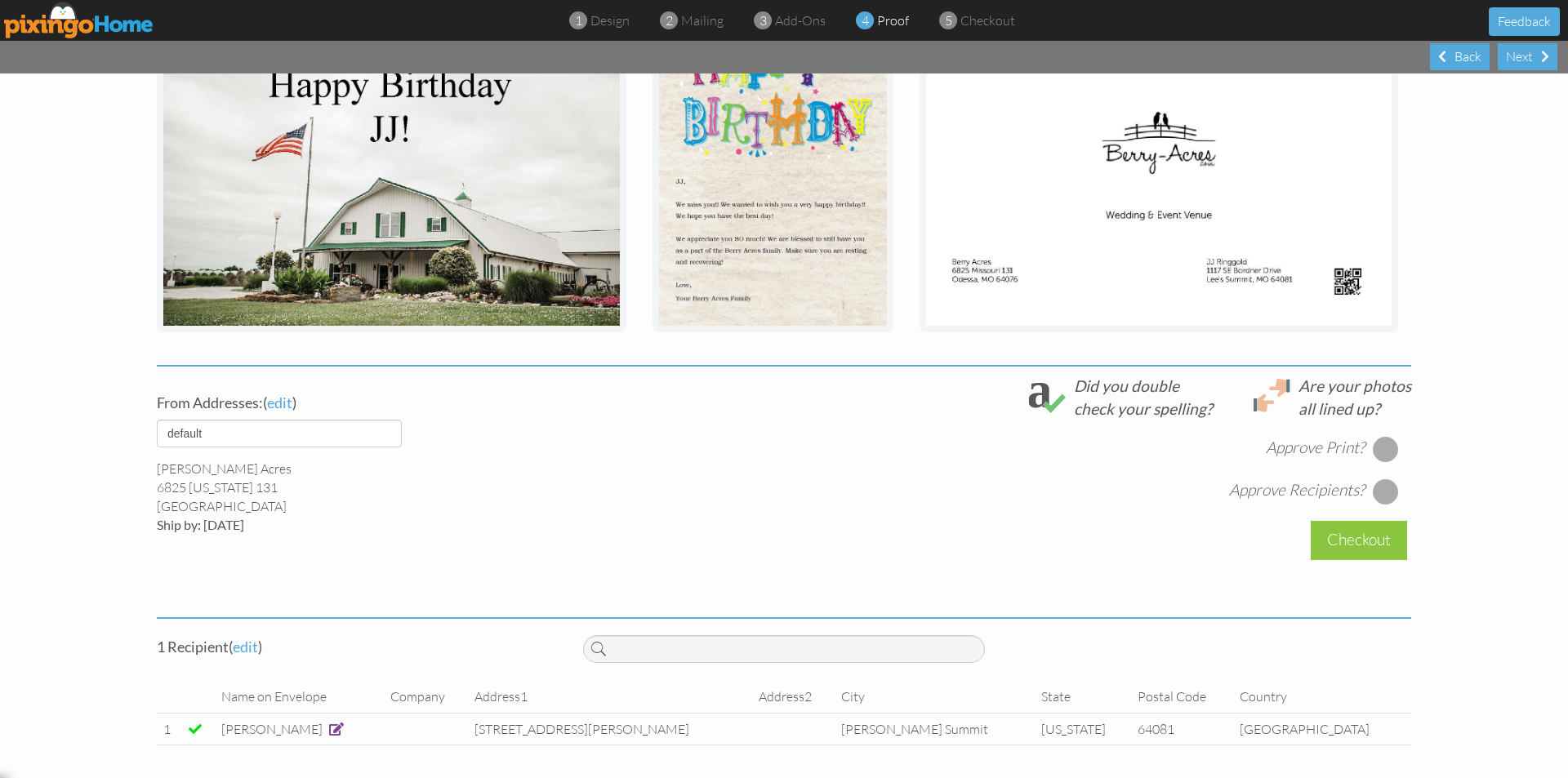
click at [1379, 443] on div at bounding box center [1387, 449] width 26 height 26
click at [1385, 484] on div at bounding box center [1387, 491] width 26 height 26
click at [1384, 535] on div "Checkout" at bounding box center [1358, 539] width 97 height 39
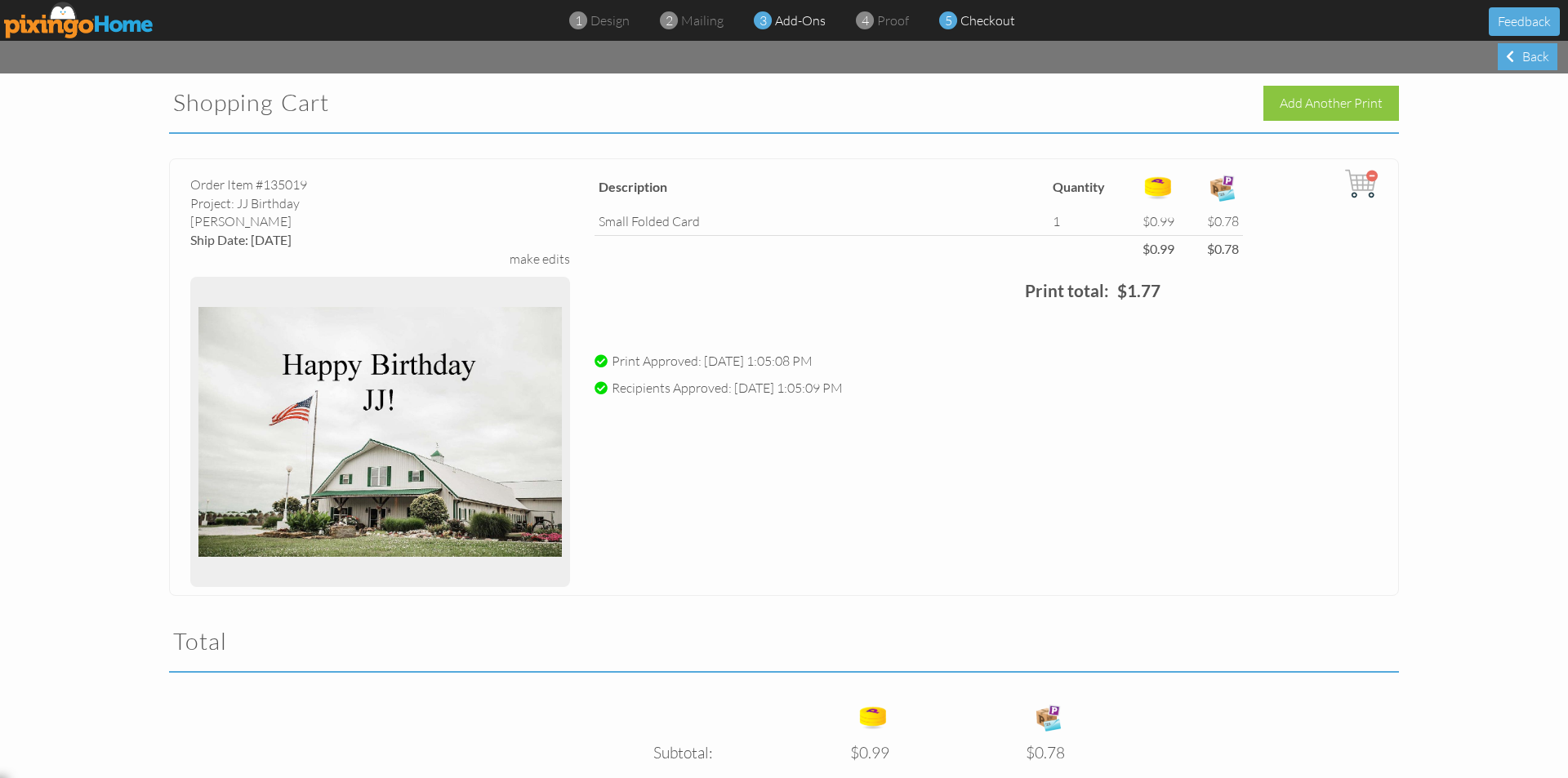
click at [785, 22] on span "add-ons" at bounding box center [801, 20] width 51 height 16
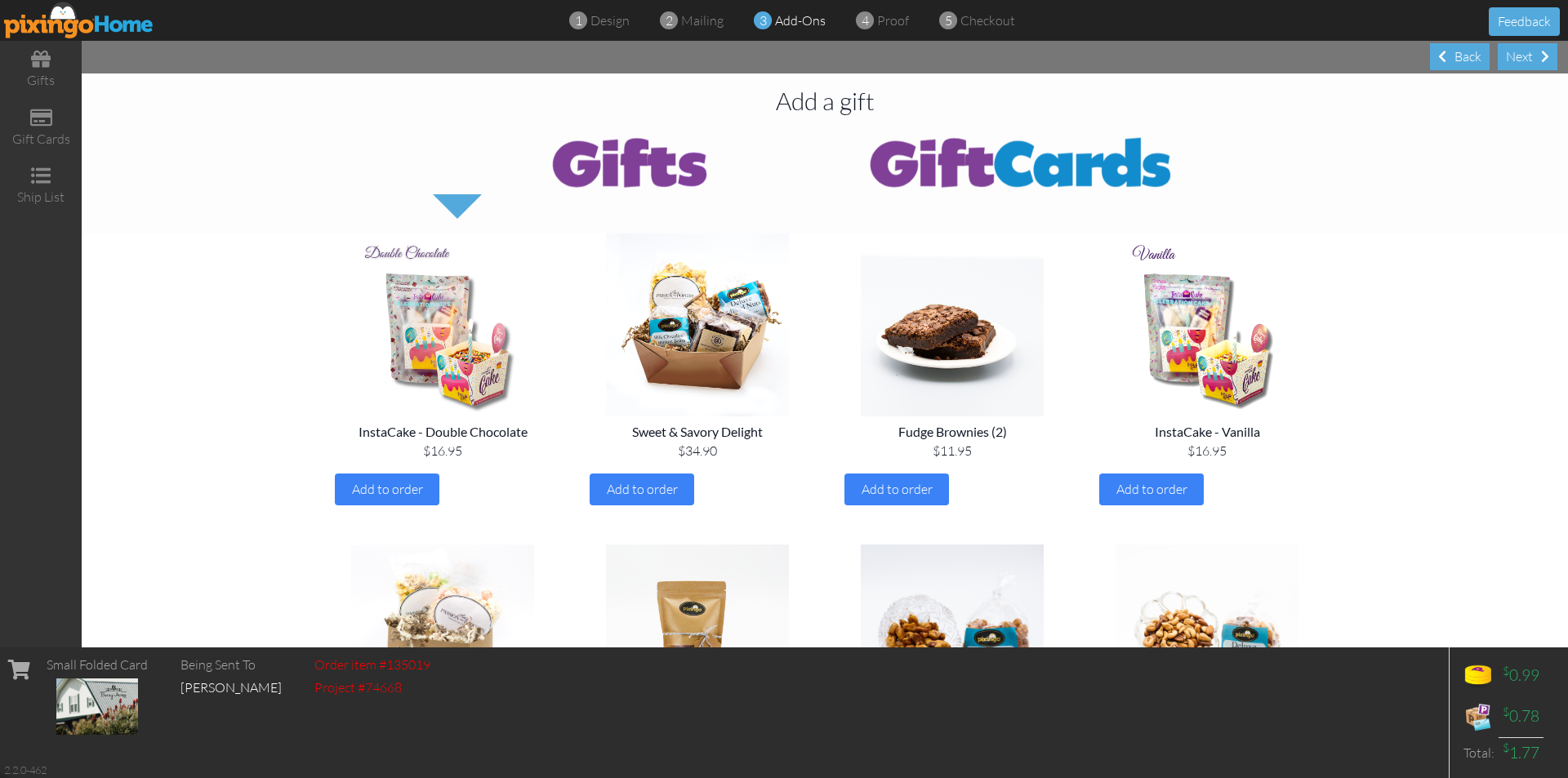
scroll to position [817, 0]
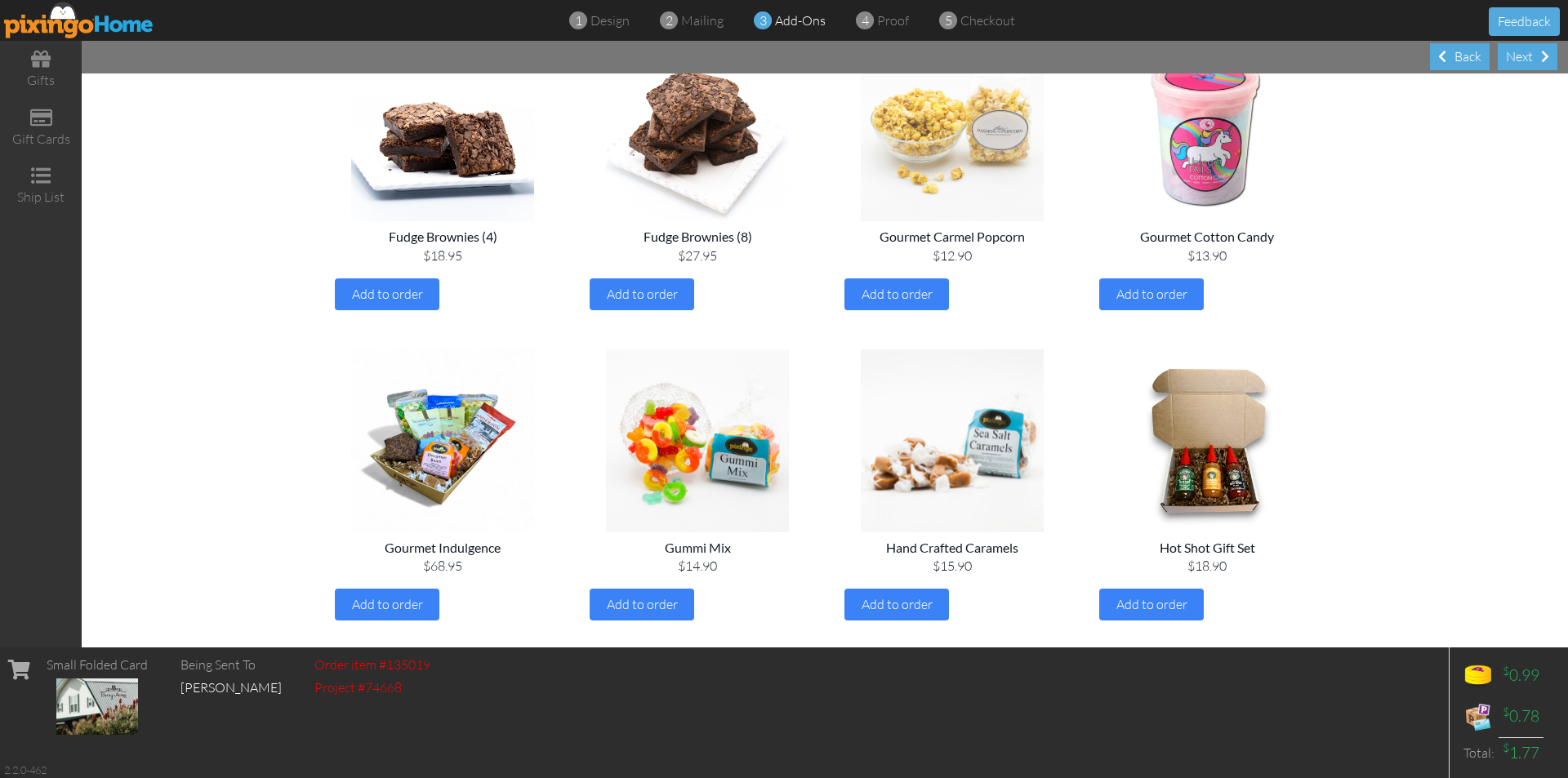
click at [1011, 162] on img at bounding box center [951, 130] width 228 height 183
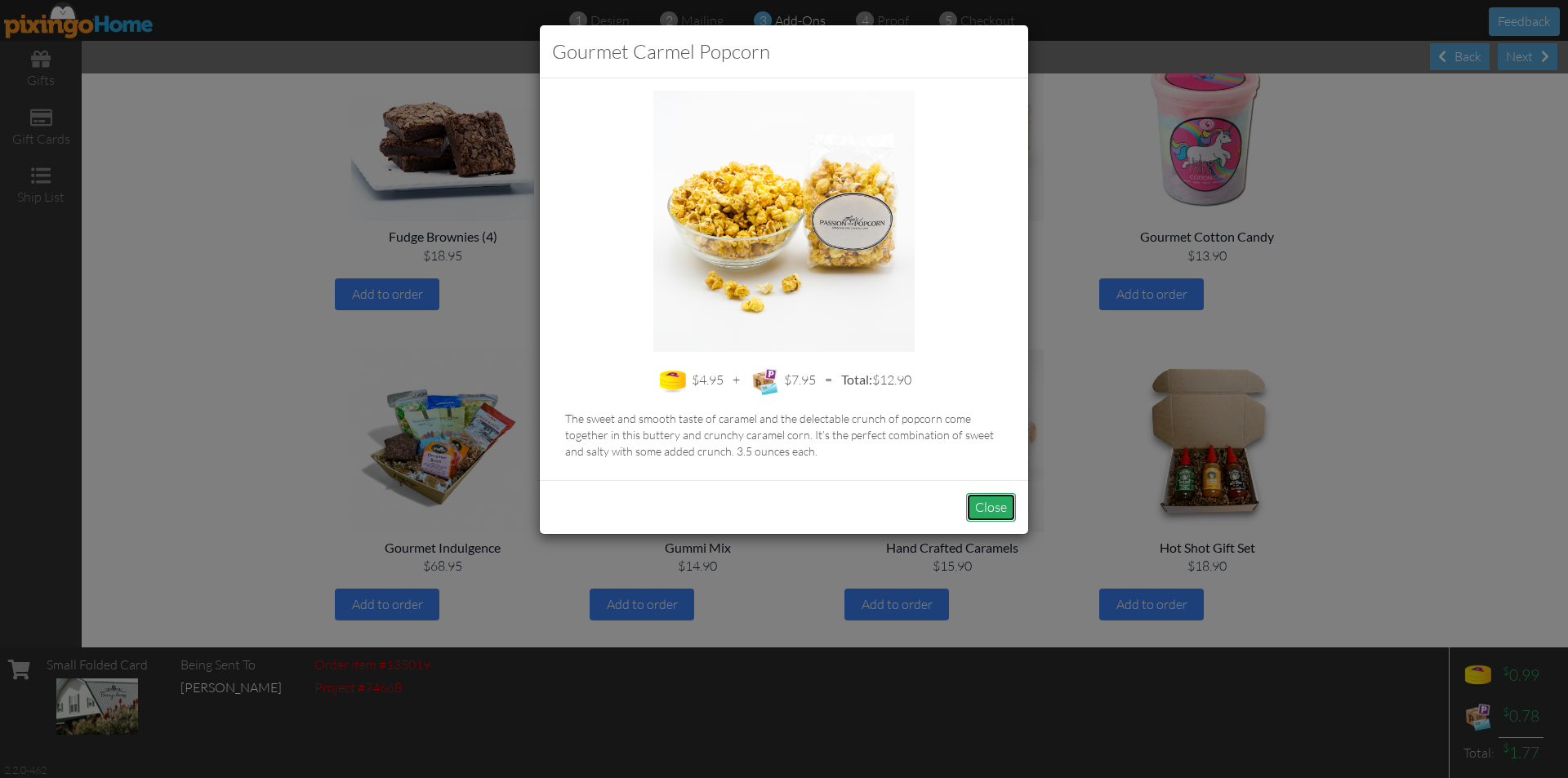
click at [996, 513] on button "Close" at bounding box center [991, 507] width 50 height 28
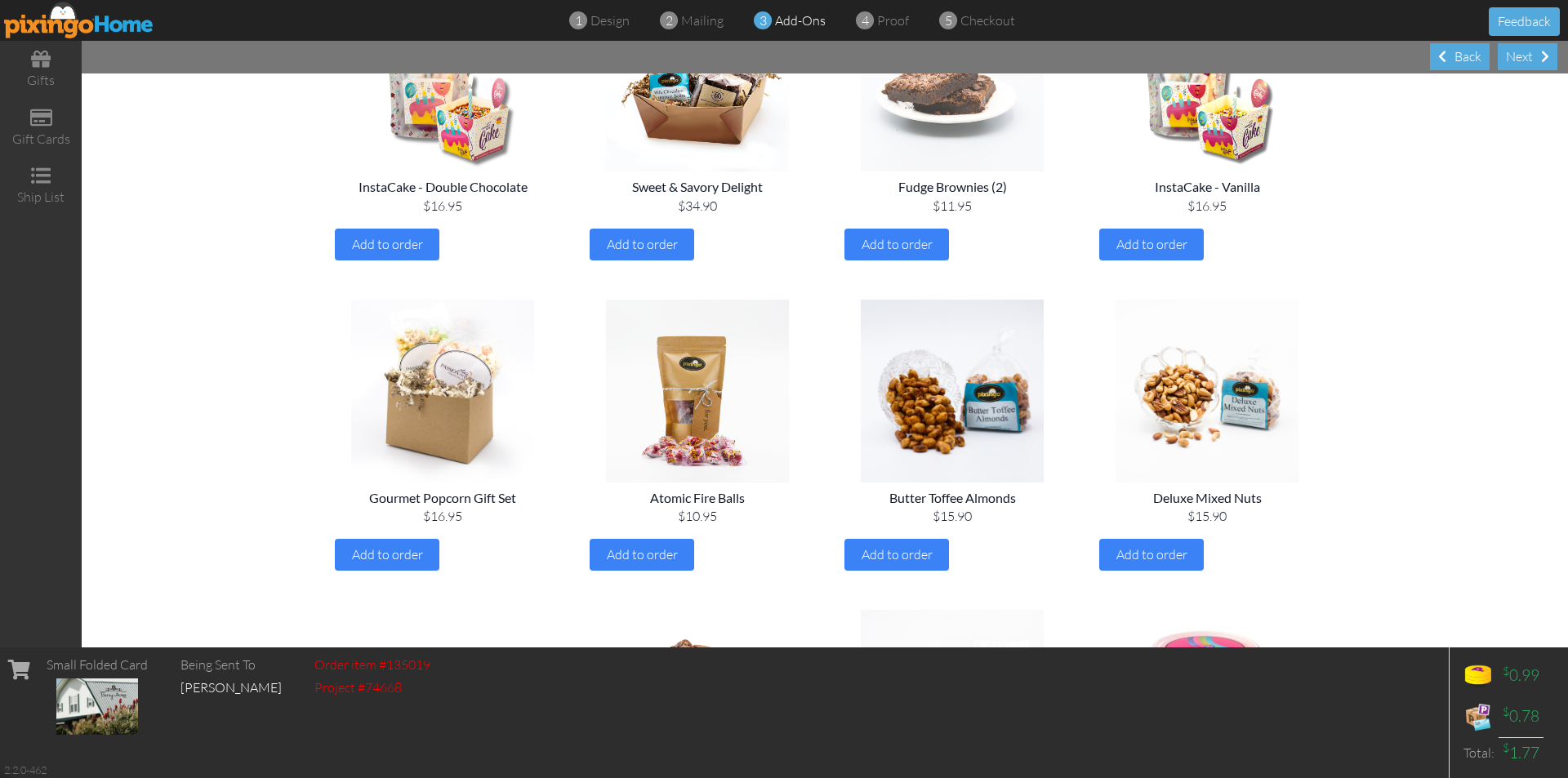
scroll to position [0, 0]
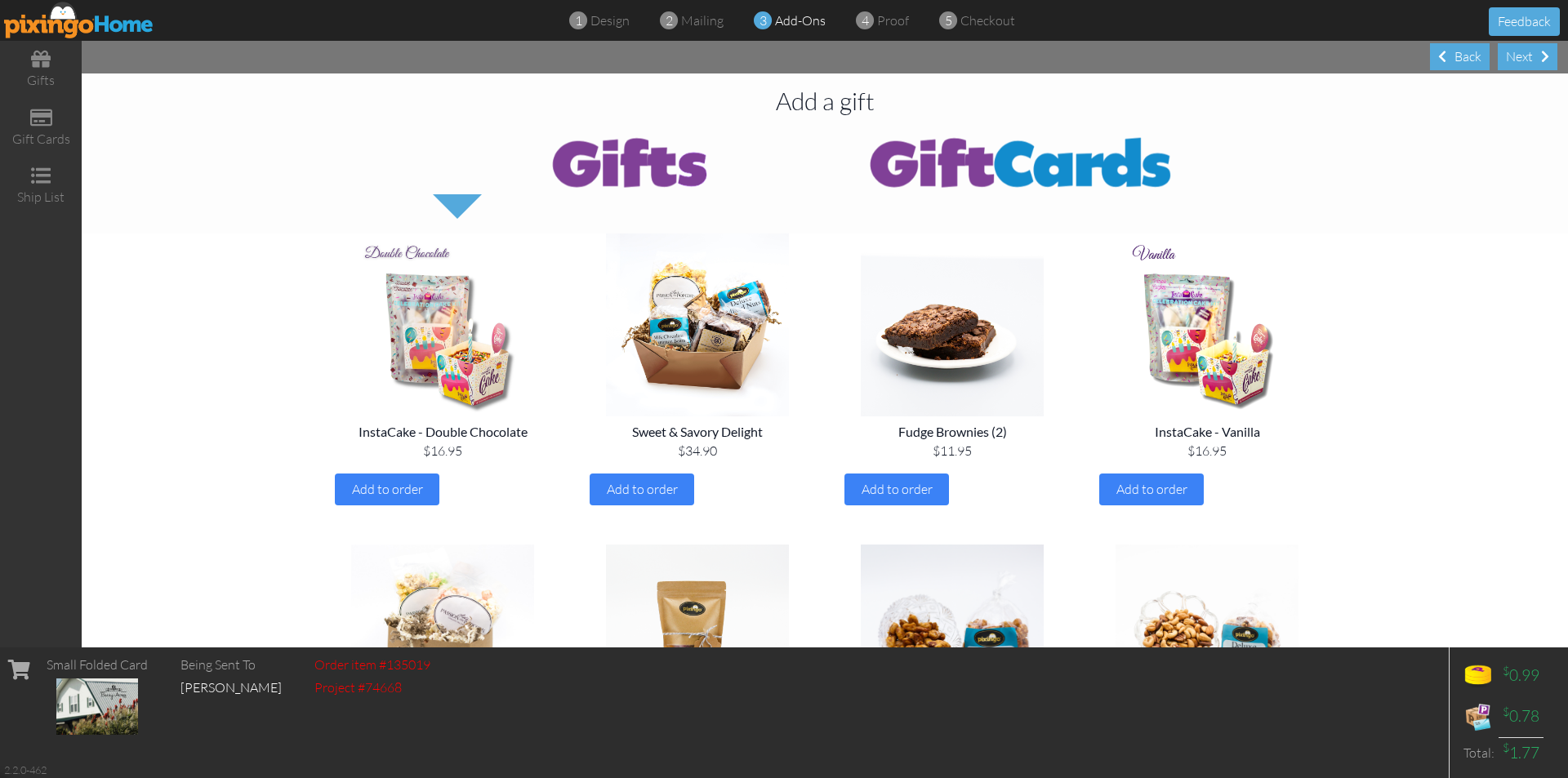
click at [994, 164] on img at bounding box center [1021, 162] width 392 height 66
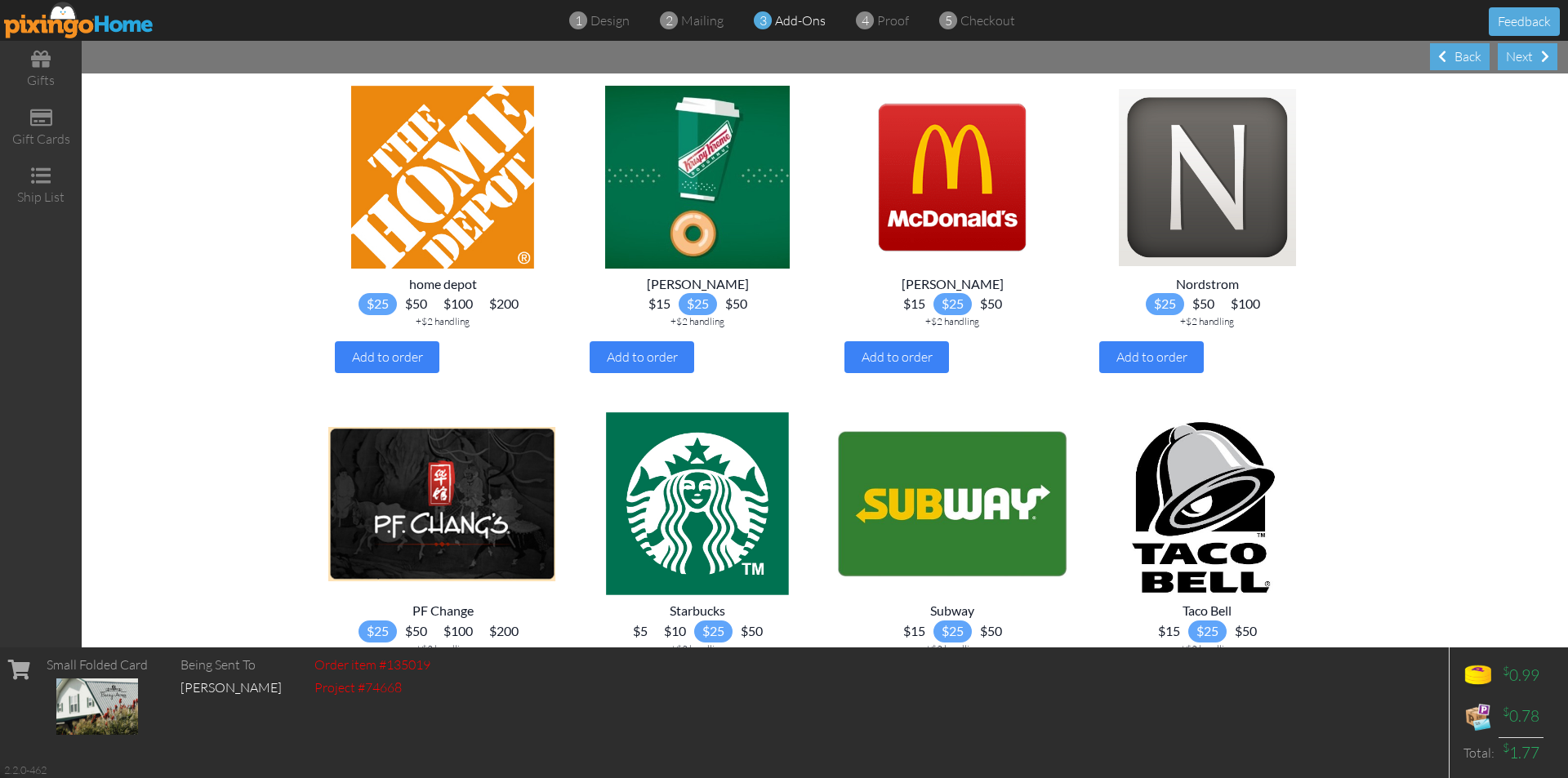
scroll to position [1224, 0]
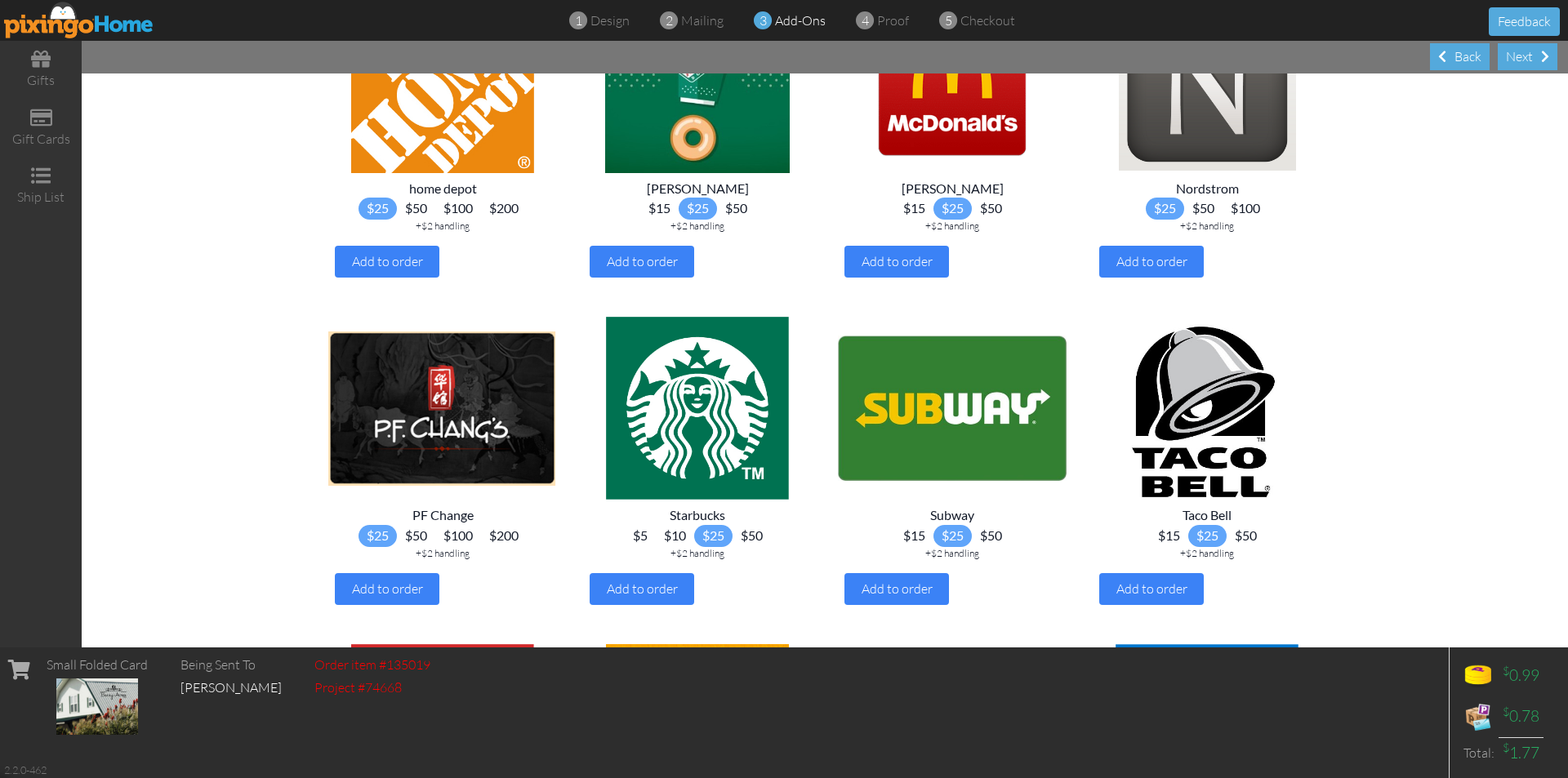
click at [669, 547] on span "$10" at bounding box center [675, 536] width 39 height 22
click at [657, 600] on div "Add to order" at bounding box center [641, 589] width 104 height 32
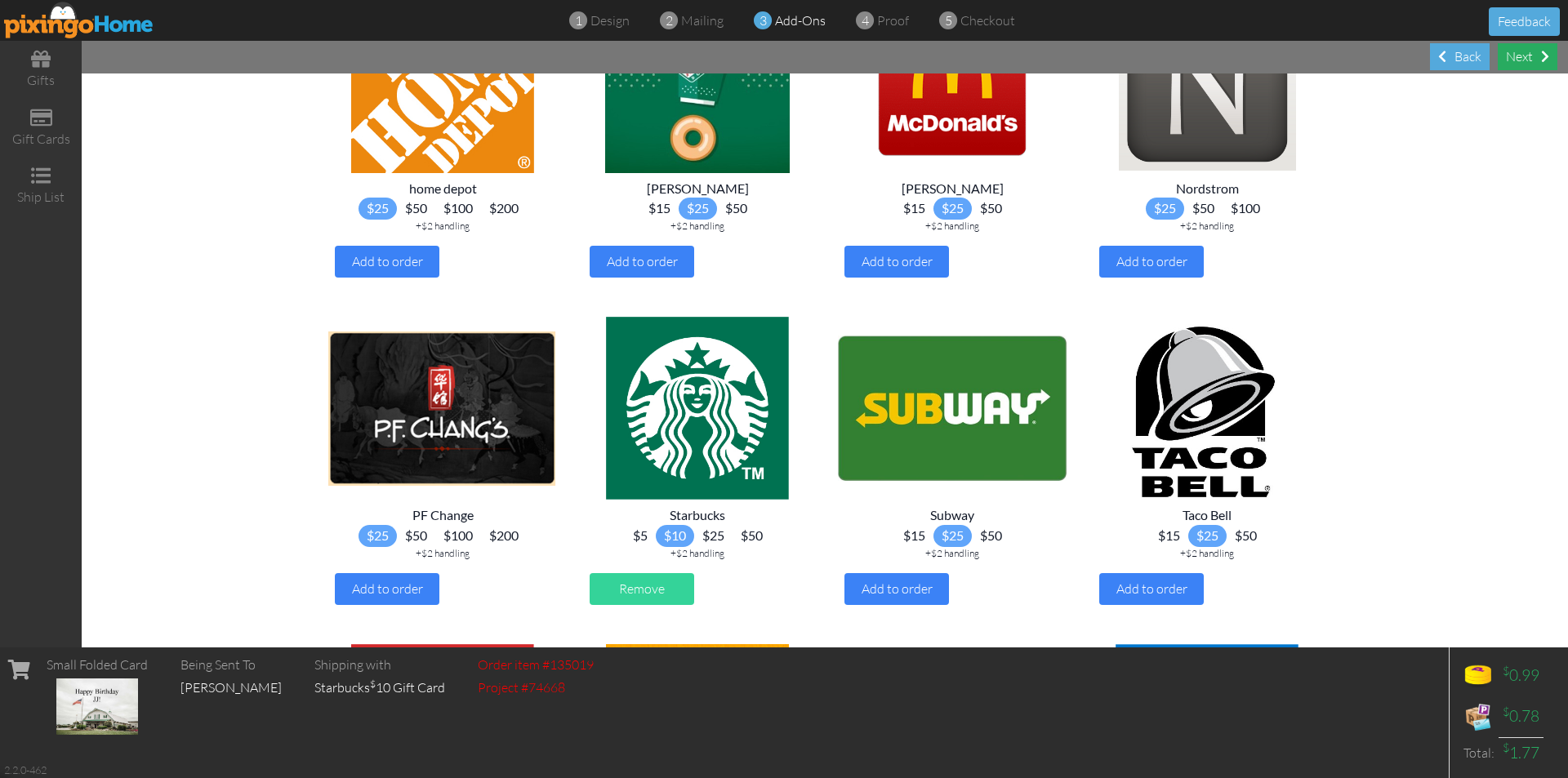
click at [1553, 53] on div "Next" at bounding box center [1527, 56] width 59 height 27
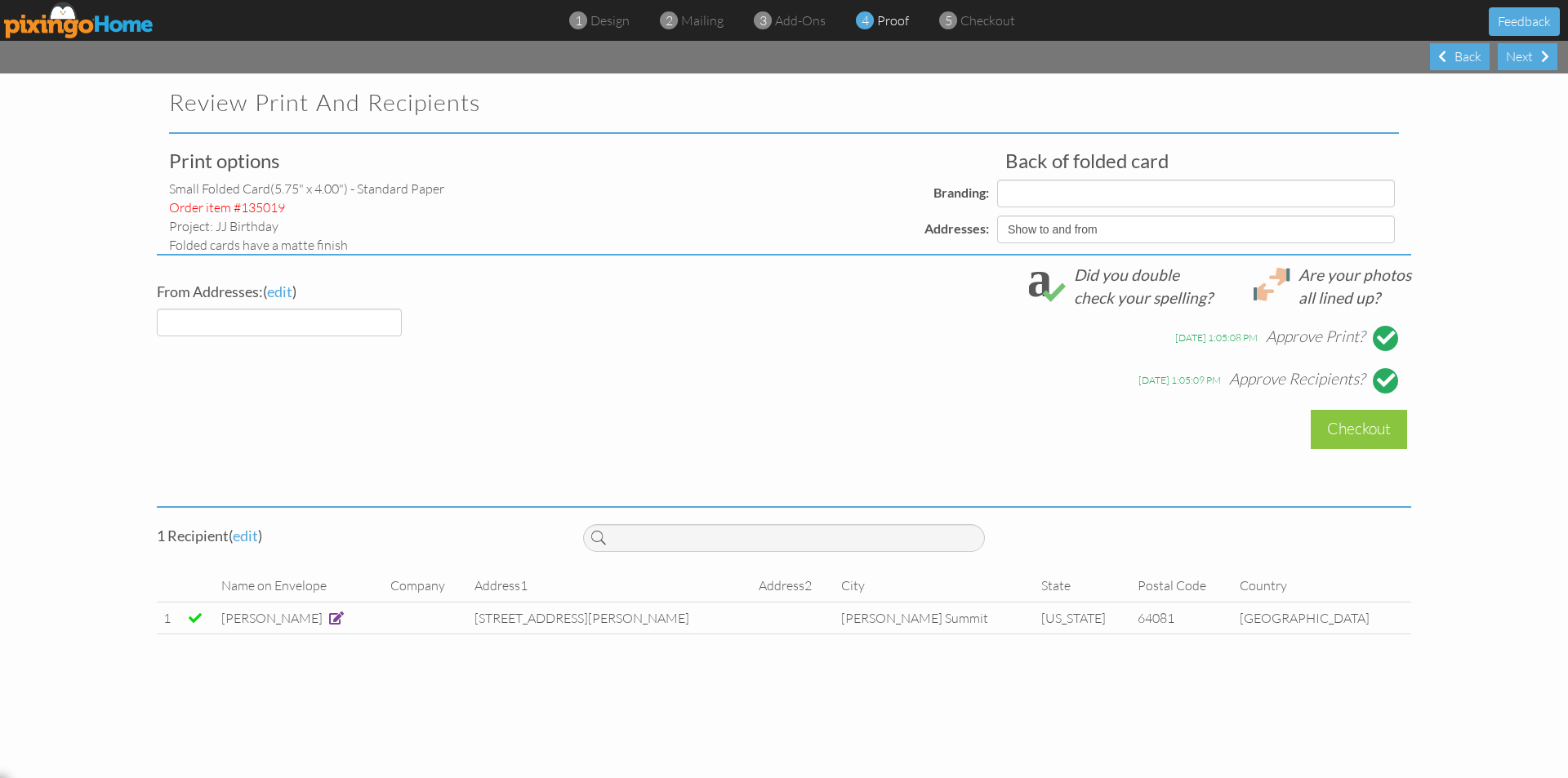
select select "object:2646"
select select "object:2644"
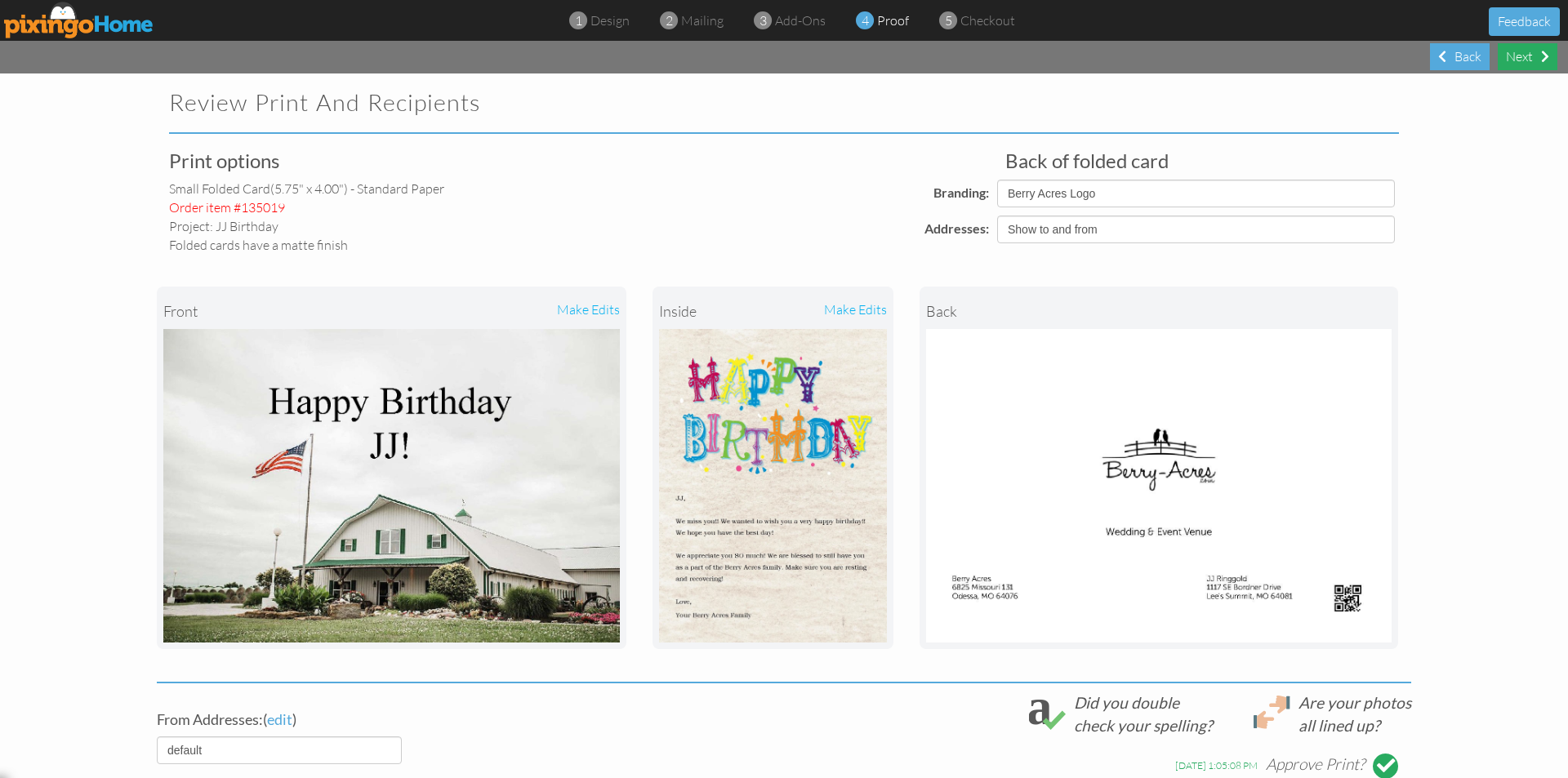
click at [1529, 62] on div "Next" at bounding box center [1527, 56] width 59 height 27
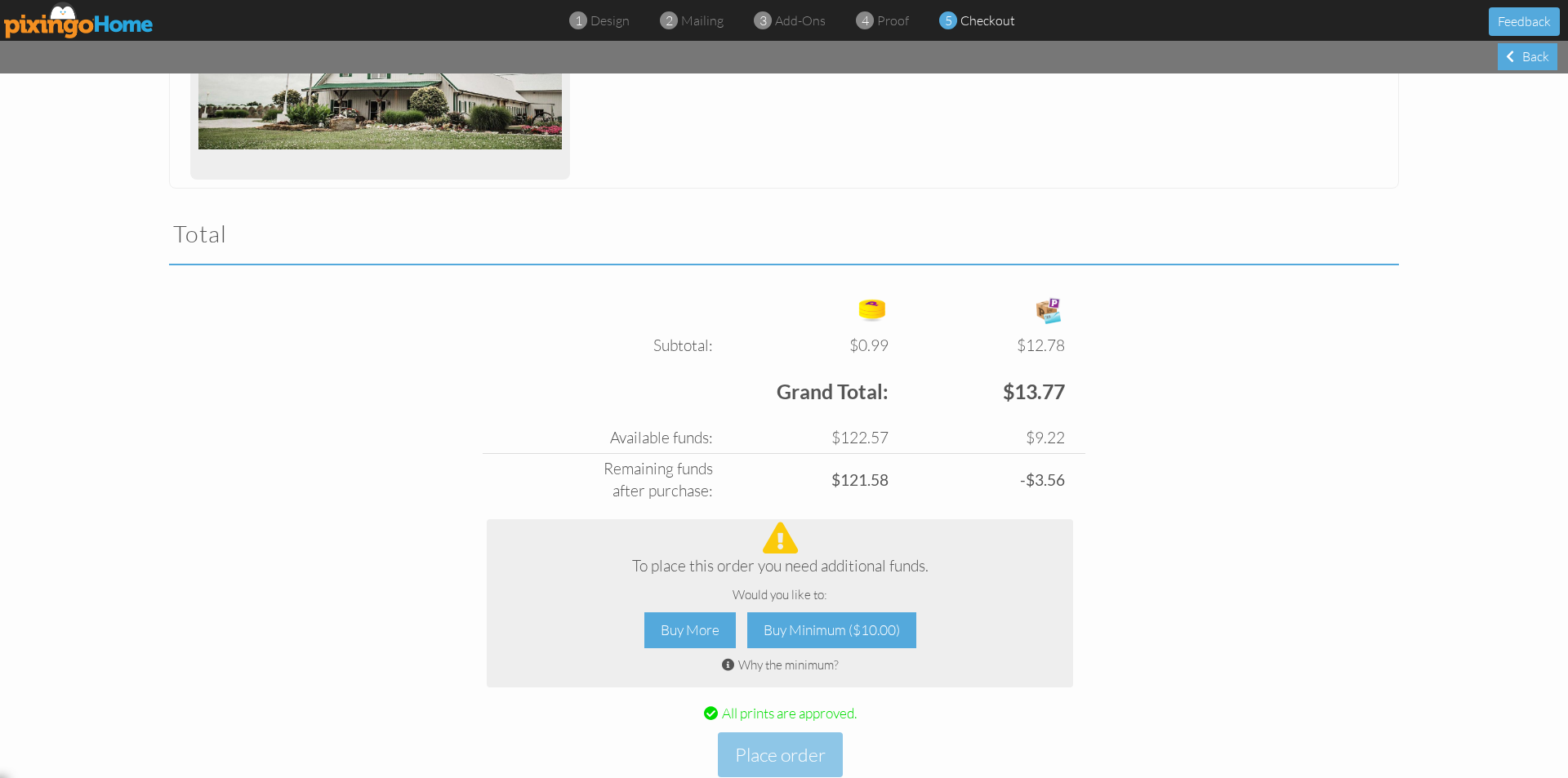
scroll to position [408, 0]
click at [861, 619] on div "Buy Minimum ($10.00)" at bounding box center [832, 630] width 169 height 37
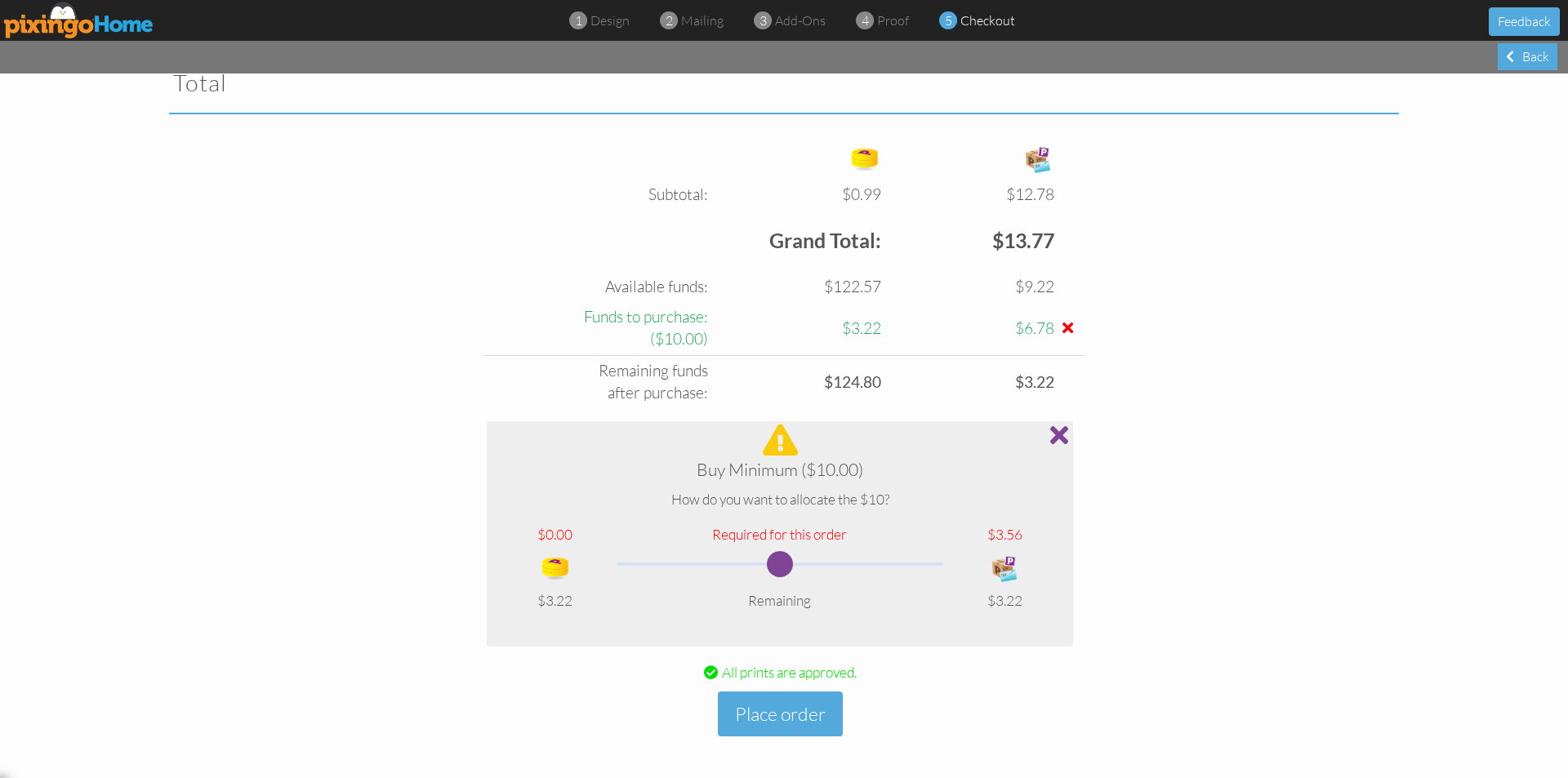
scroll to position [562, 0]
drag, startPoint x: 769, startPoint y: 564, endPoint x: 1006, endPoint y: 567, distance: 237.0
click at [1006, 567] on tr at bounding box center [780, 565] width 560 height 46
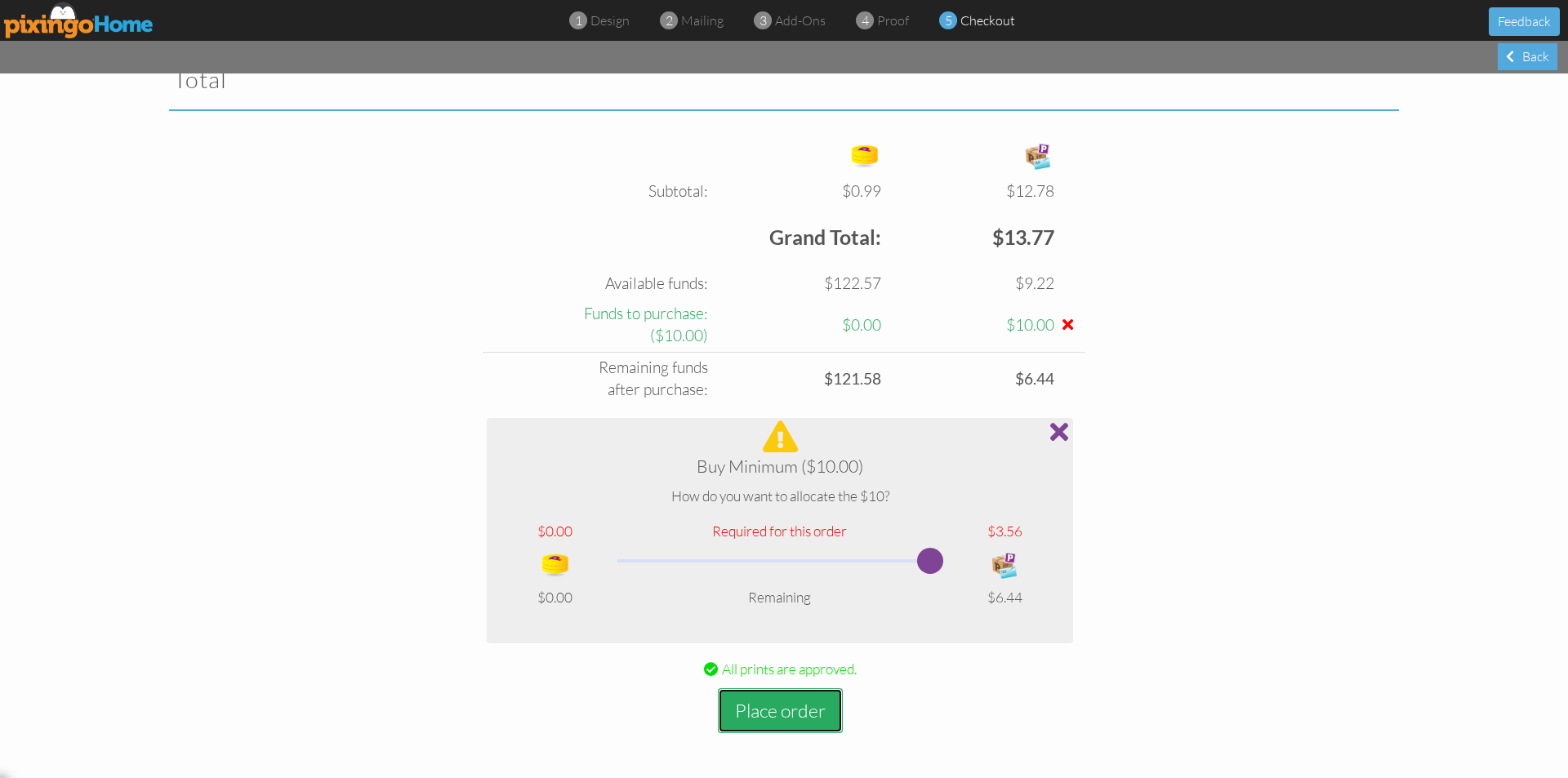
click at [776, 718] on button "Place order" at bounding box center [780, 710] width 125 height 45
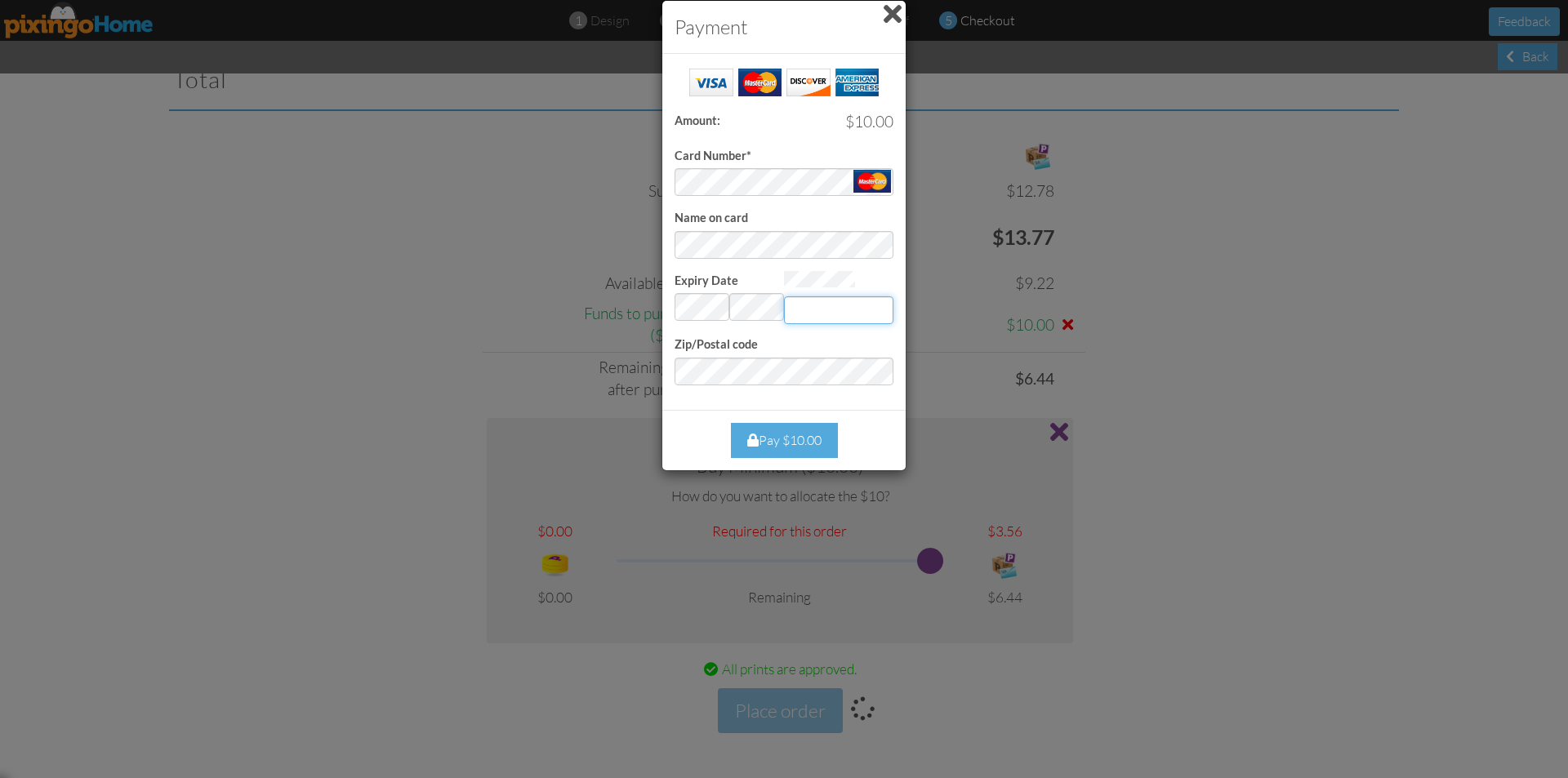
click at [844, 315] on input "Expiry Date" at bounding box center [839, 310] width 109 height 28
type input "149"
click at [816, 441] on div "Pay $10.00" at bounding box center [785, 440] width 107 height 35
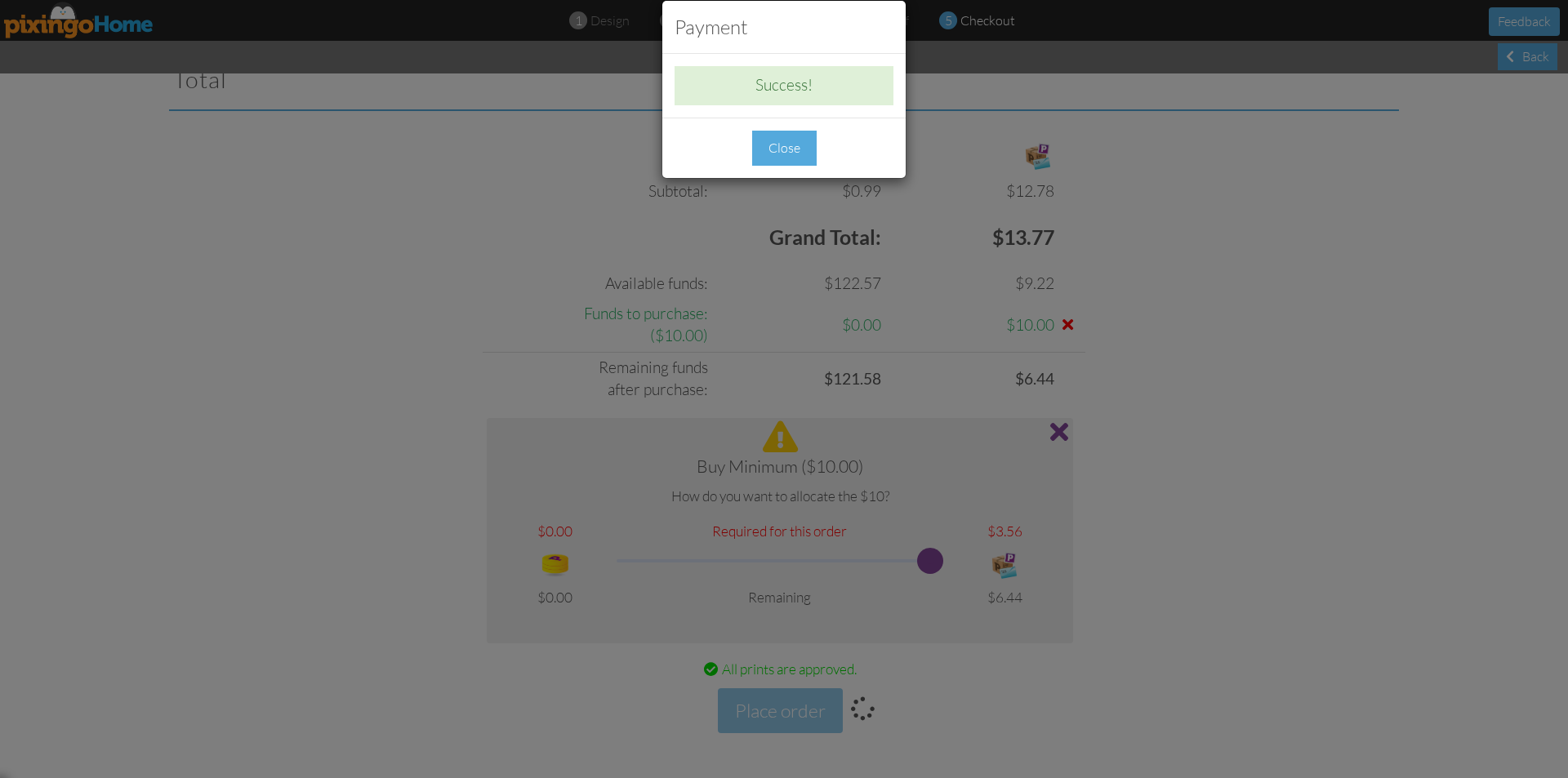
click at [788, 136] on div "Close" at bounding box center [784, 148] width 65 height 35
